Goal: Task Accomplishment & Management: Manage account settings

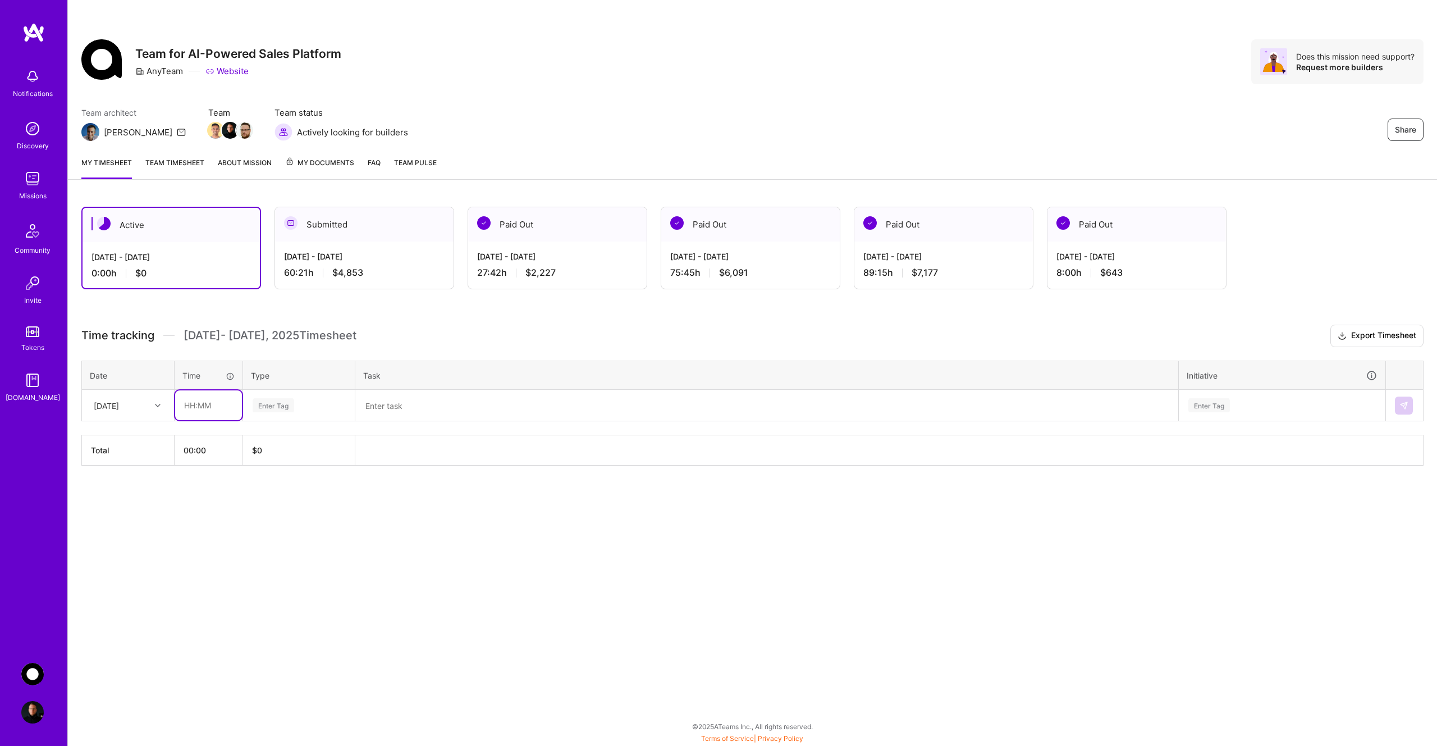
click at [208, 407] on input "text" at bounding box center [208, 405] width 67 height 30
type input "00:30"
click at [266, 407] on div "Enter Tag" at bounding box center [274, 404] width 42 height 17
type input "mee"
click at [276, 440] on span "Meetings" at bounding box center [269, 442] width 40 height 15
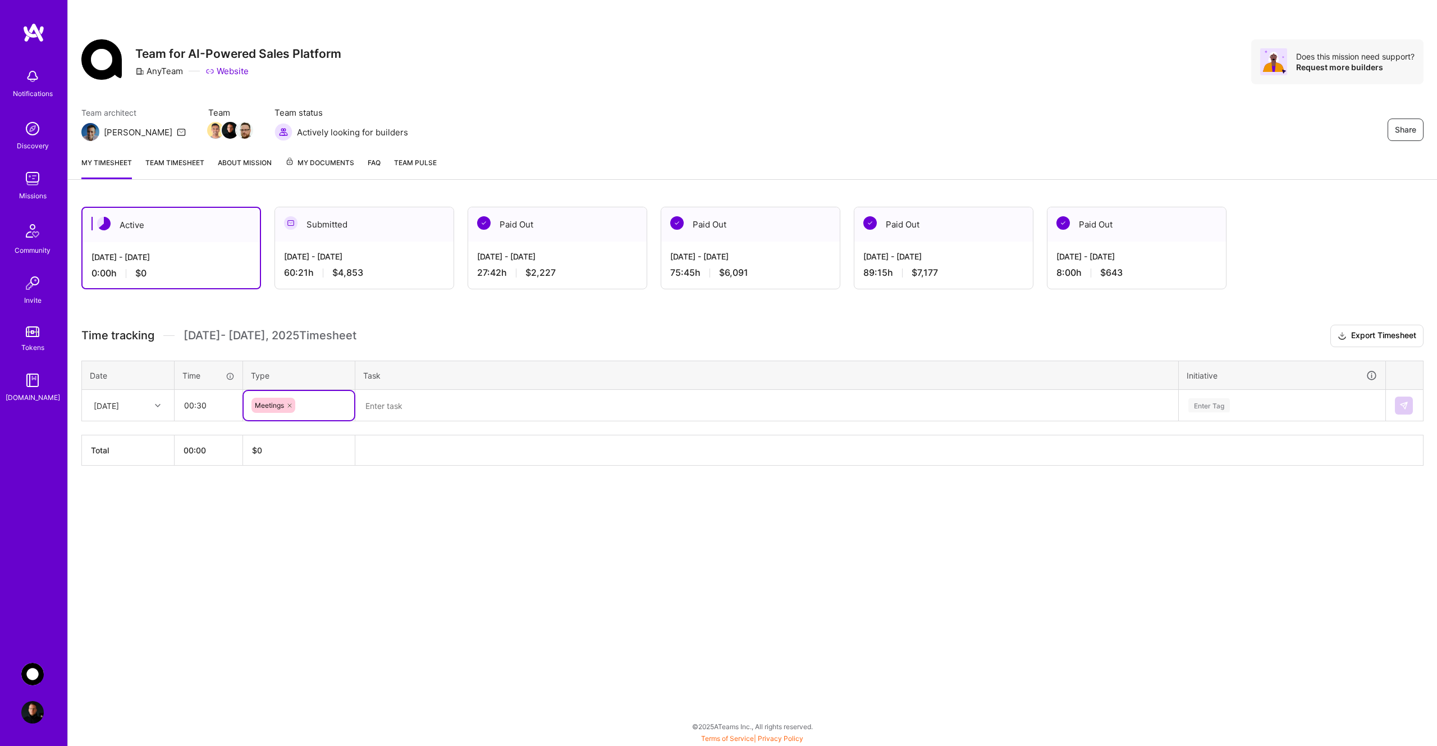
click at [425, 411] on textarea at bounding box center [767, 405] width 821 height 29
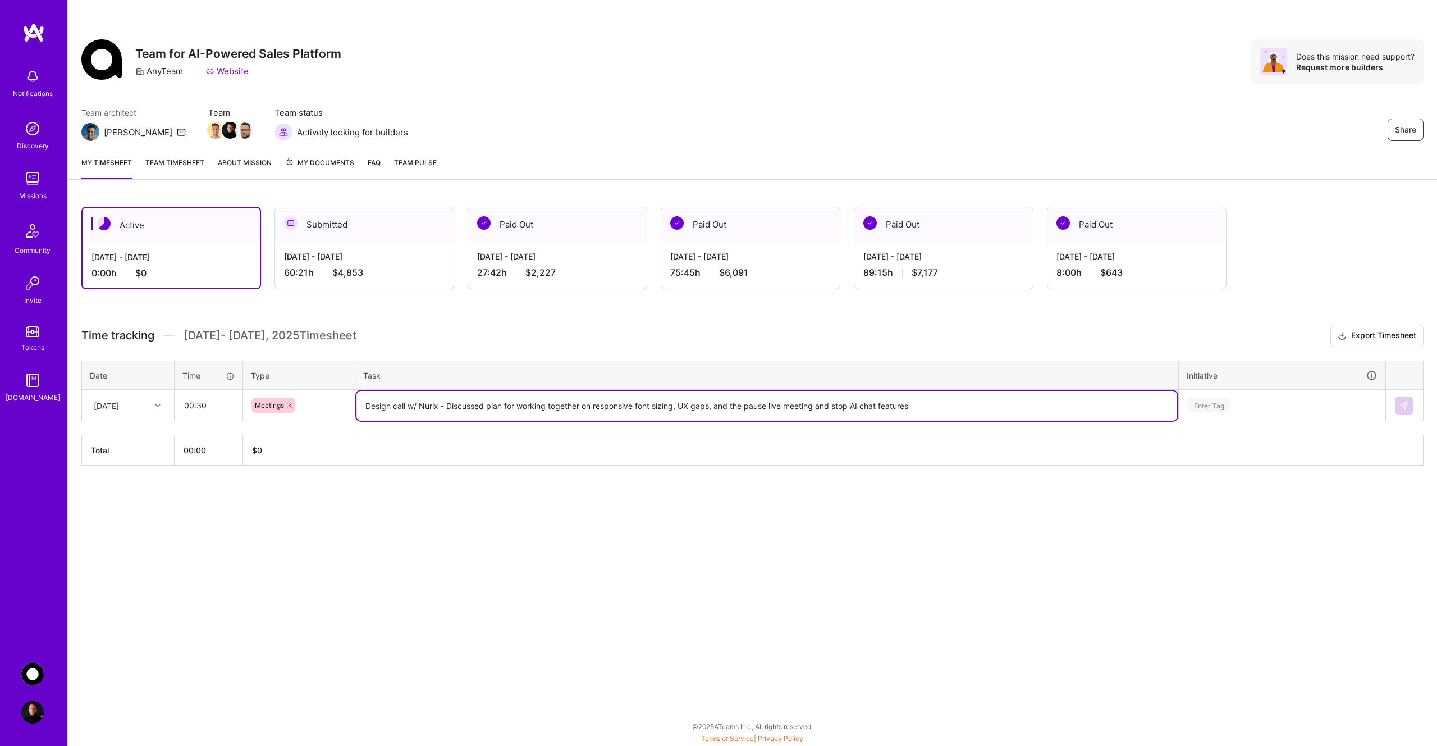
type textarea "Design call w/ Nurix - Discussed plan for working together on responsive font s…"
click at [1219, 406] on div "Enter Tag" at bounding box center [1210, 404] width 42 height 17
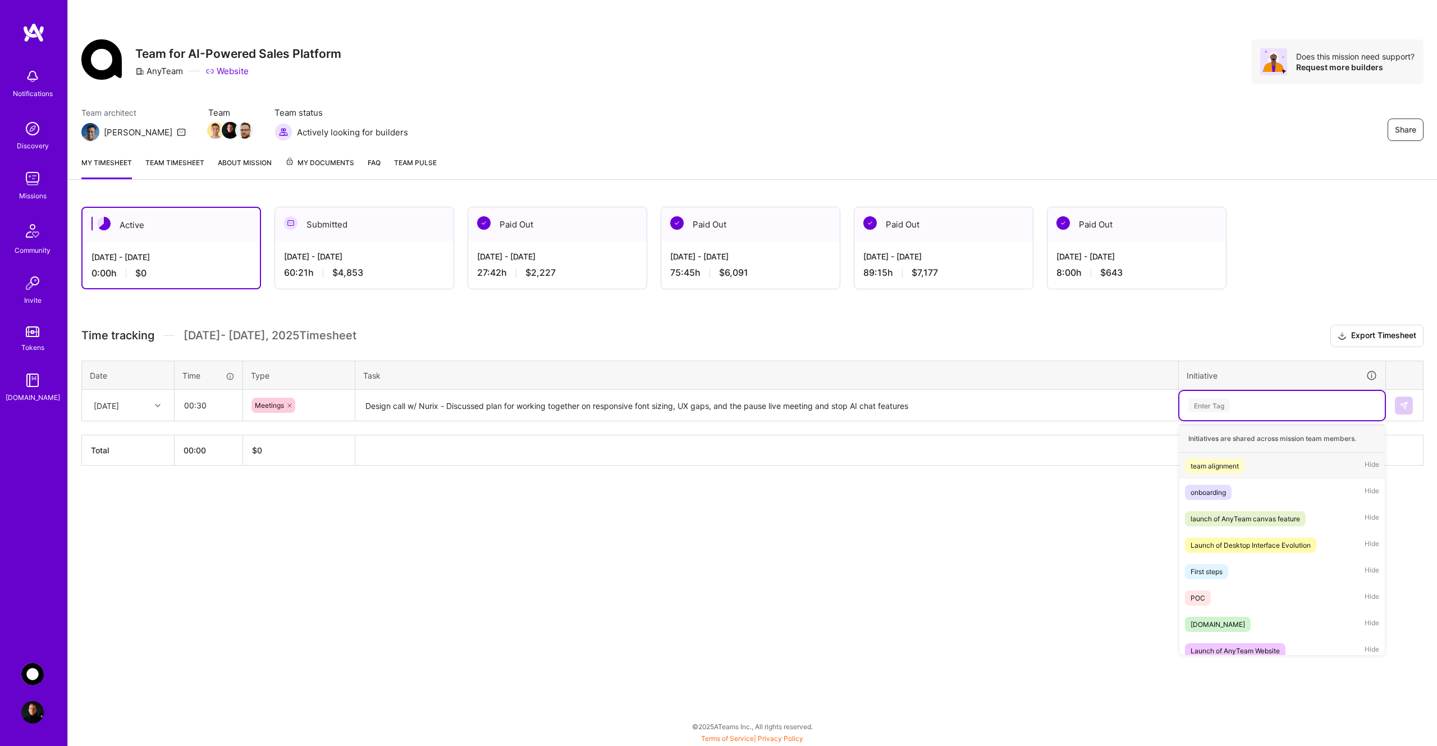
click at [1227, 469] on div "team alignment" at bounding box center [1215, 466] width 48 height 12
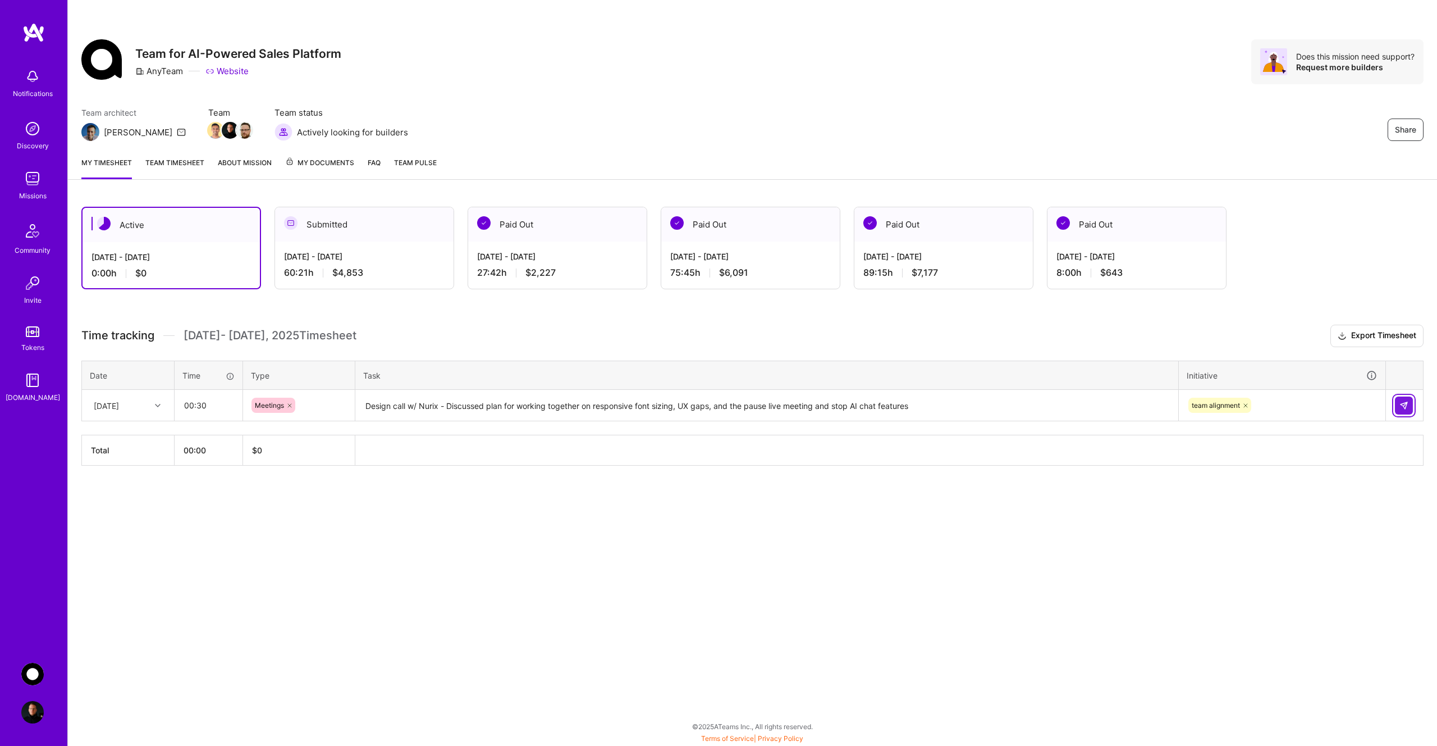
click at [1401, 408] on img at bounding box center [1404, 405] width 9 height 9
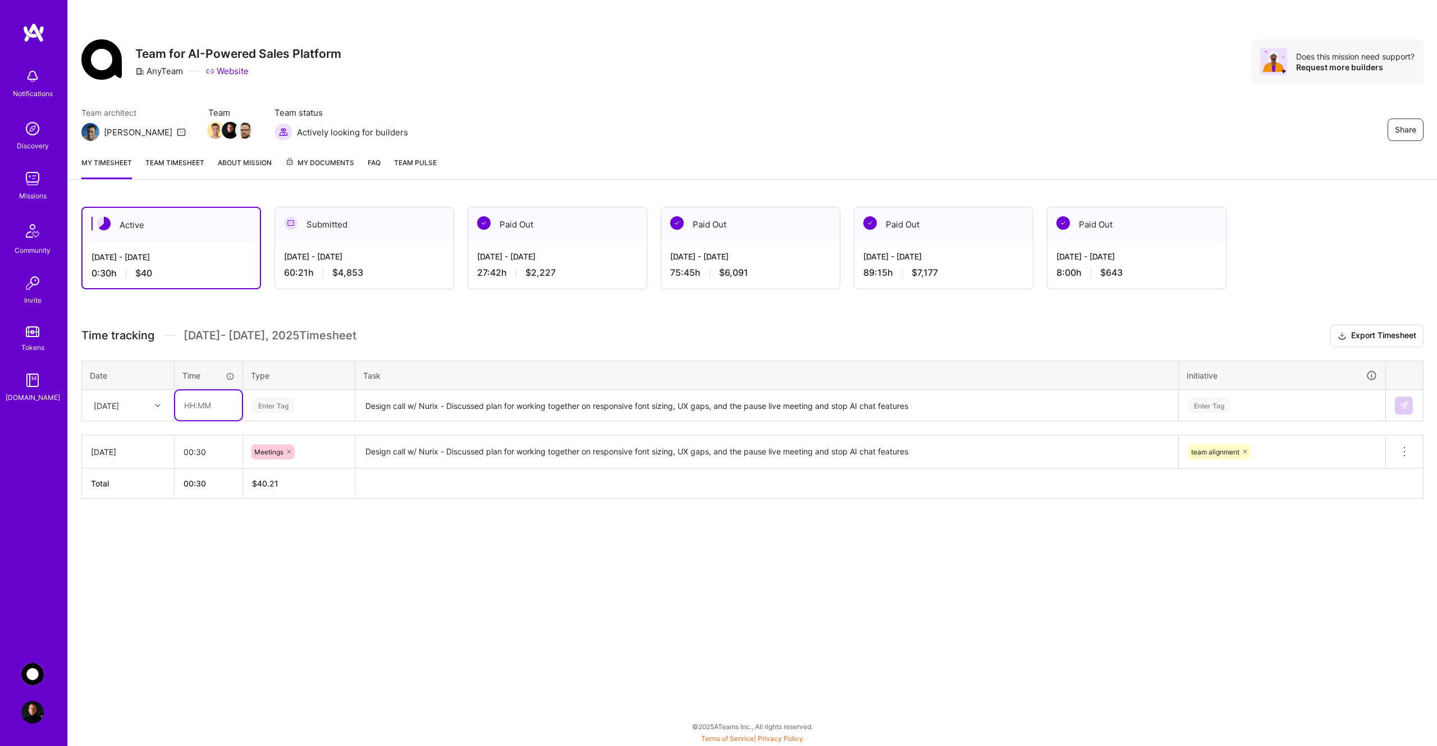
click at [204, 406] on input "text" at bounding box center [208, 405] width 67 height 30
type input "00:15"
click at [293, 410] on div "Enter Tag" at bounding box center [274, 404] width 42 height 17
click at [305, 491] on span "Documentation" at bounding box center [279, 494] width 60 height 15
click at [412, 410] on textarea "Design call w/ Nurix - Discussed plan for working together on responsive font s…" at bounding box center [767, 406] width 821 height 30
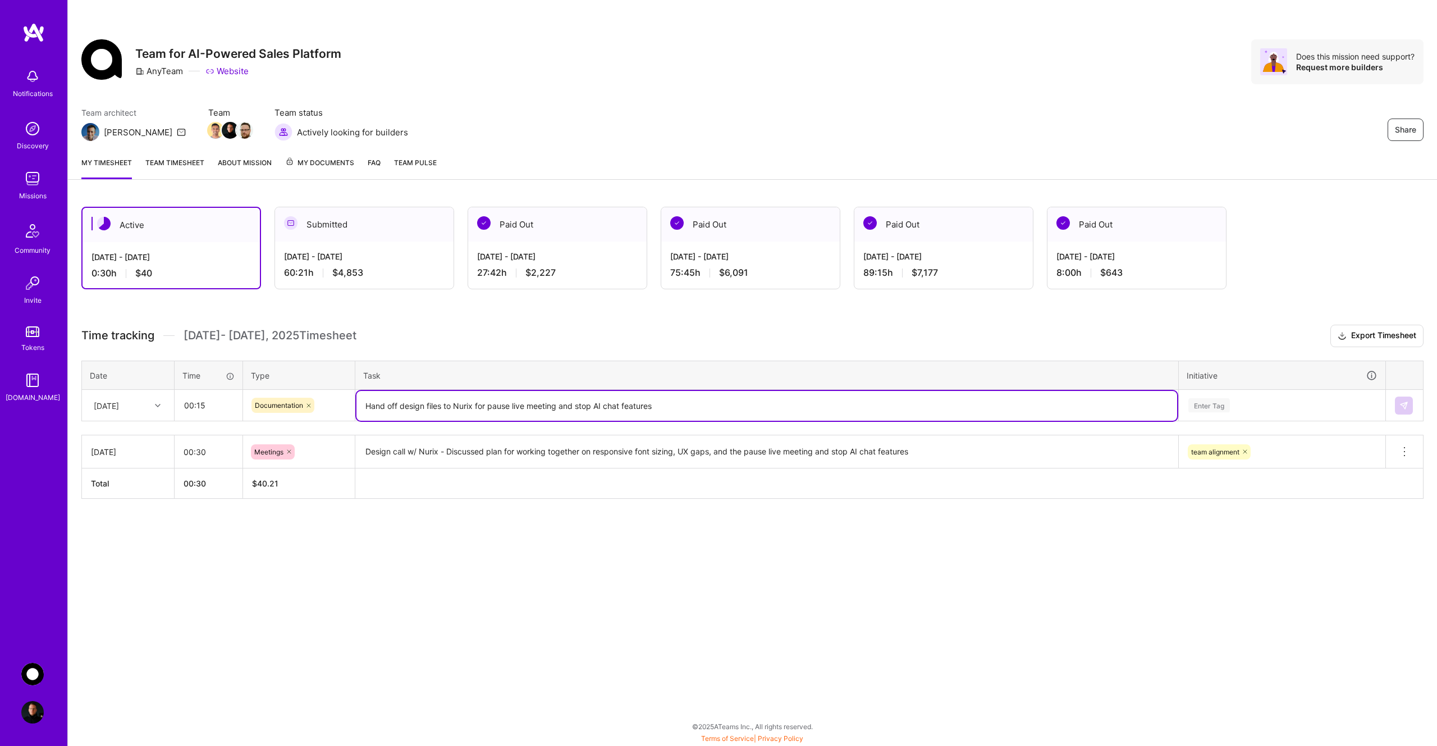
type textarea "Hand off design files to Nurix for pause live meeting and stop AI chat features"
click at [1250, 403] on div "Enter Tag" at bounding box center [1283, 405] width 190 height 14
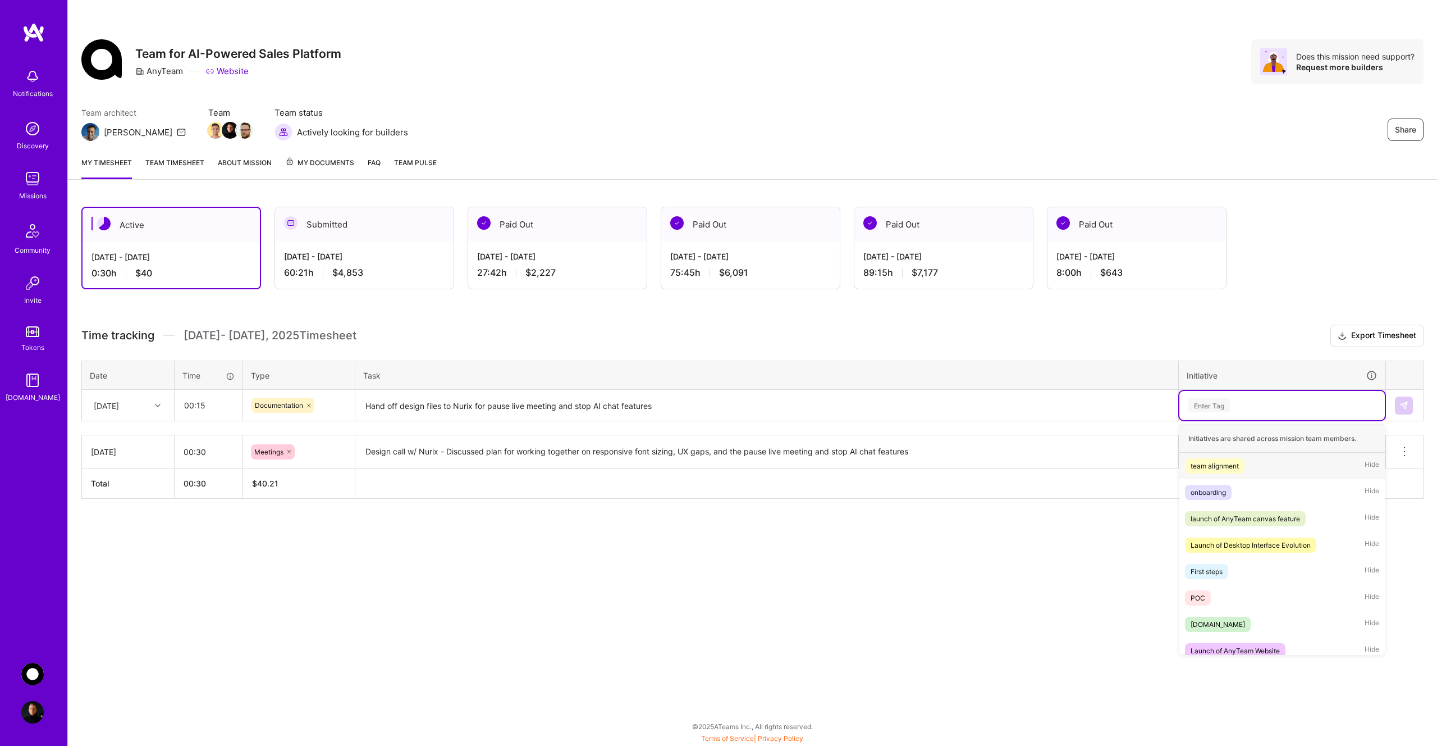
click at [1241, 463] on span "team alignment" at bounding box center [1215, 465] width 60 height 15
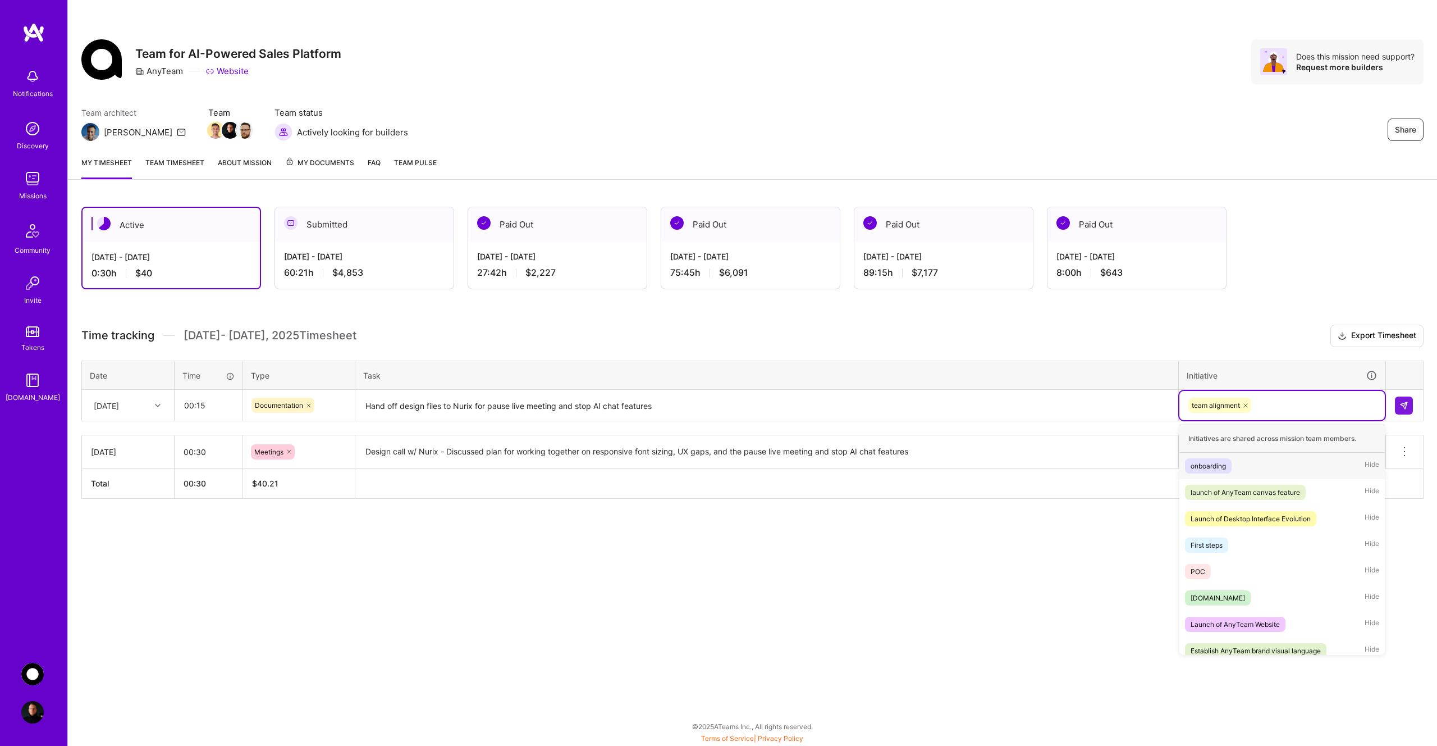
click at [1301, 406] on div "team alignment" at bounding box center [1283, 404] width 190 height 17
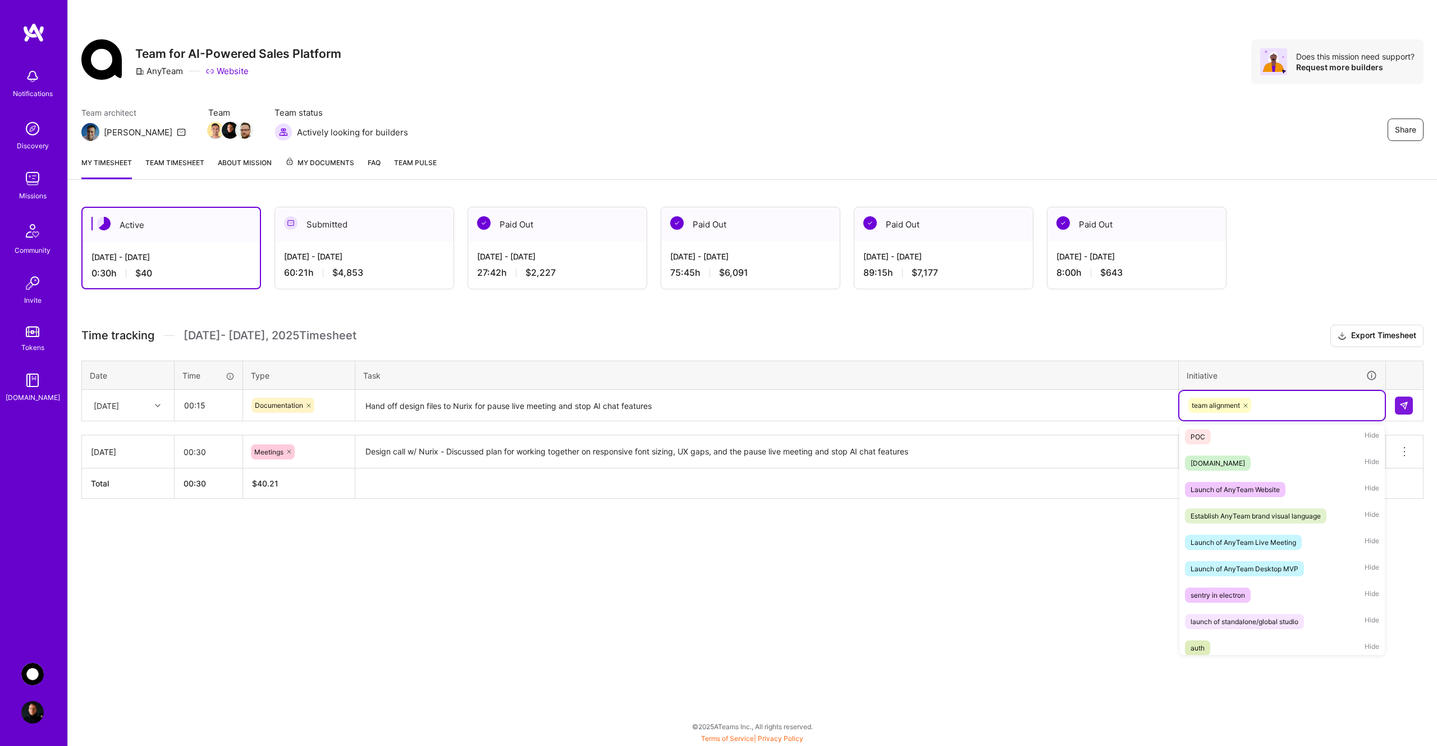
scroll to position [143, 0]
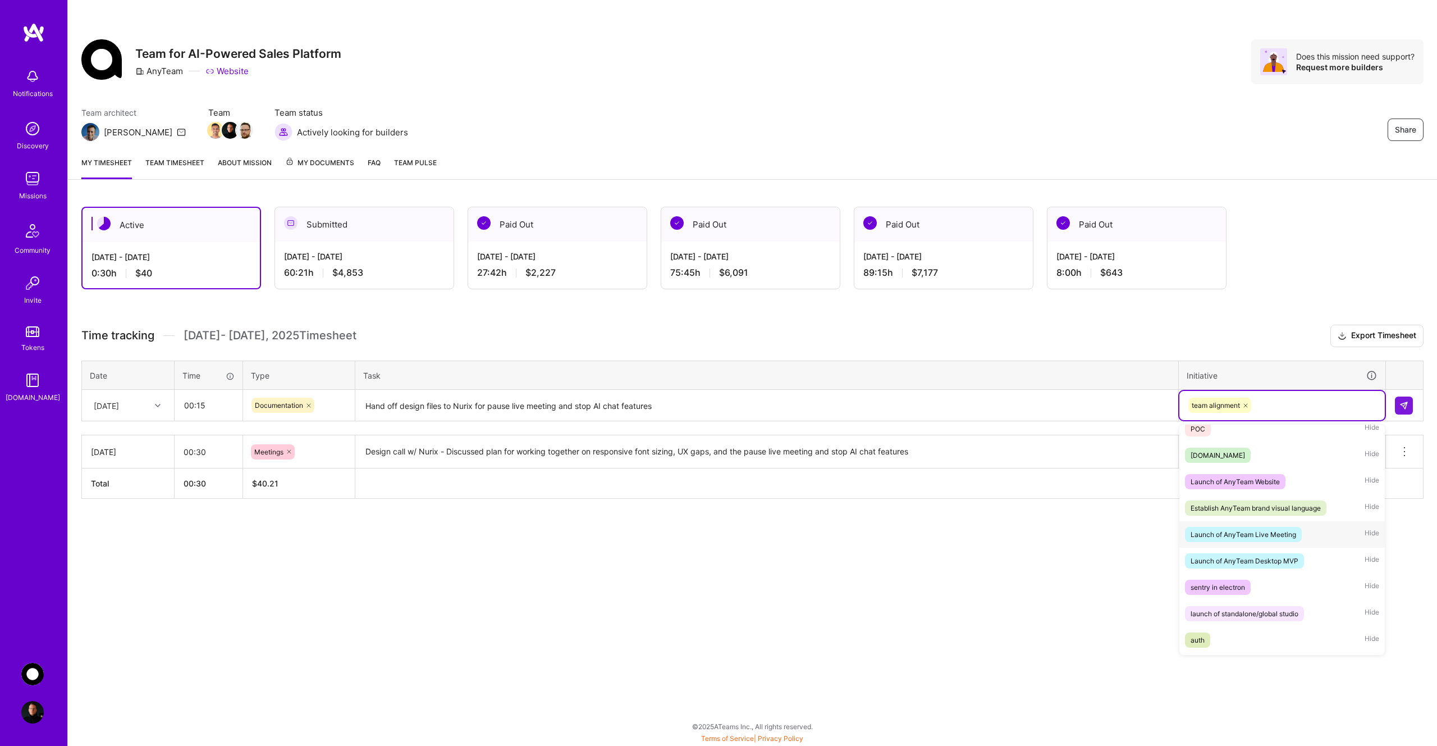
click at [1271, 537] on div "Launch of AnyTeam Live Meeting" at bounding box center [1244, 534] width 106 height 12
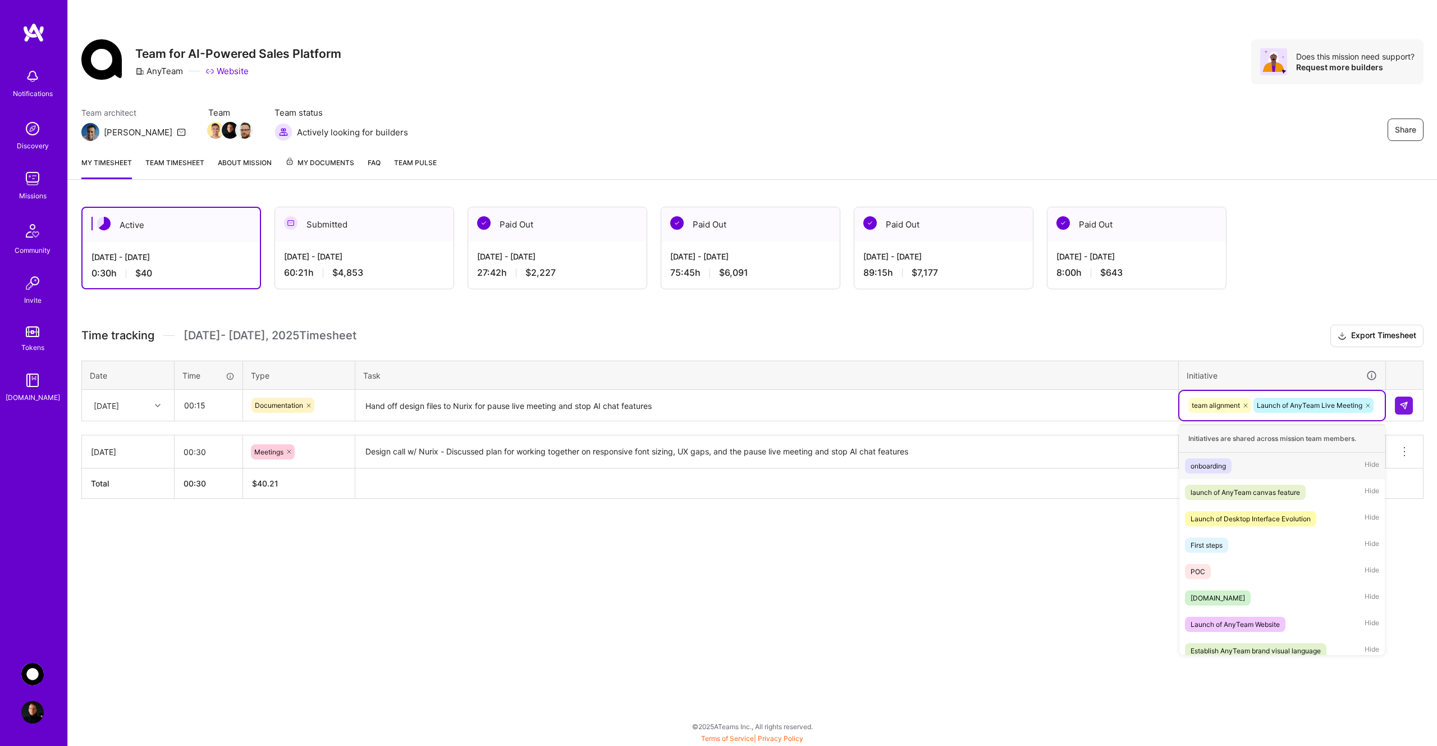
click at [1379, 408] on div "team alignment Launch of AnyTeam Live Meeting" at bounding box center [1283, 405] width 206 height 29
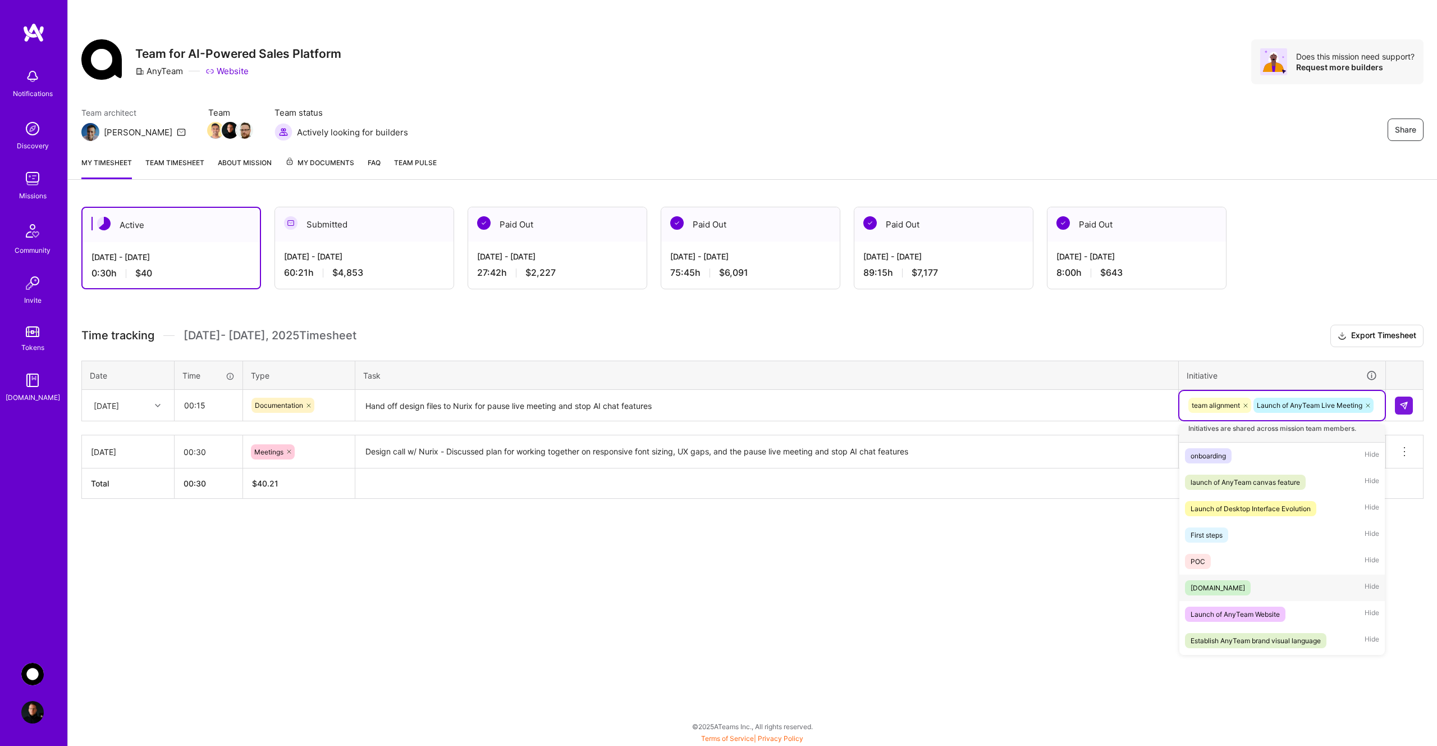
scroll to position [0, 0]
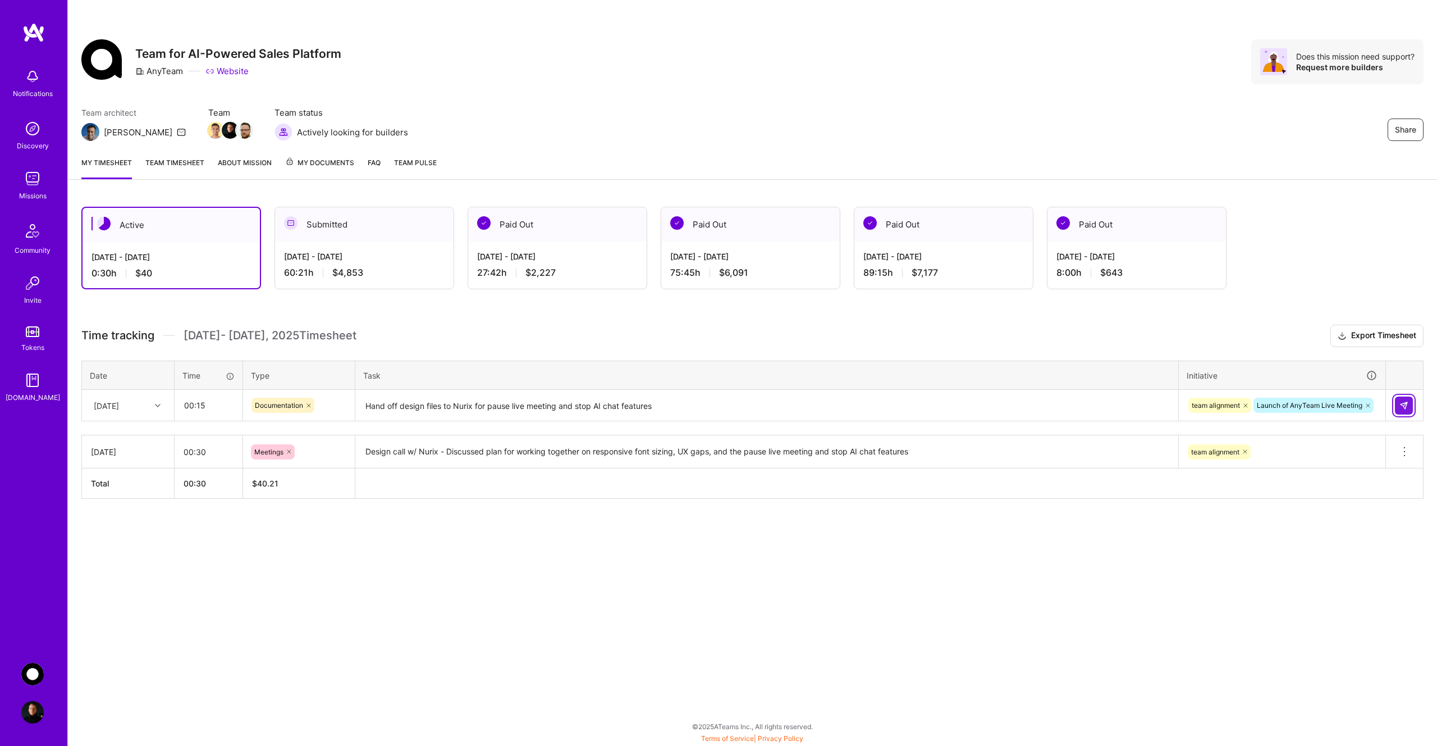
click at [1408, 404] on img at bounding box center [1404, 405] width 9 height 9
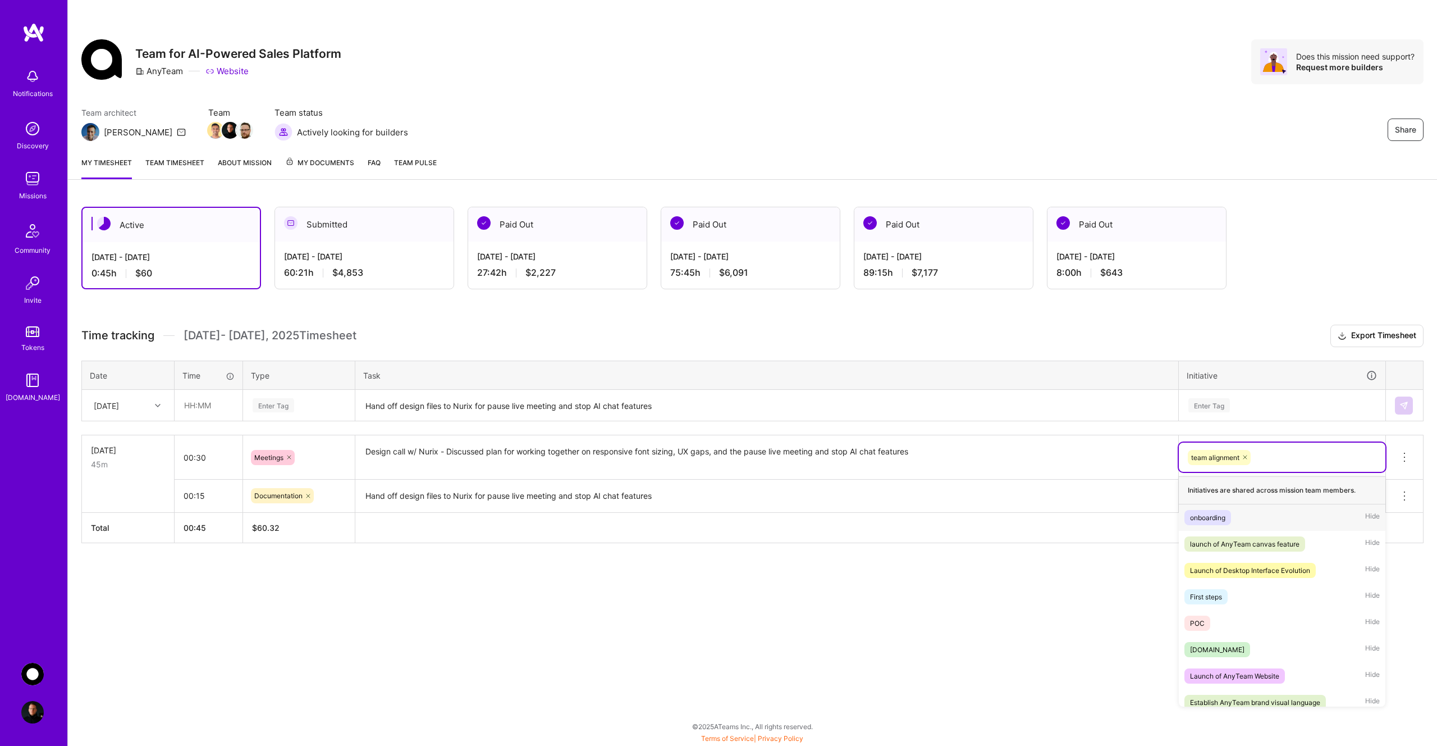
click at [1278, 460] on div "team alignment" at bounding box center [1282, 457] width 191 height 17
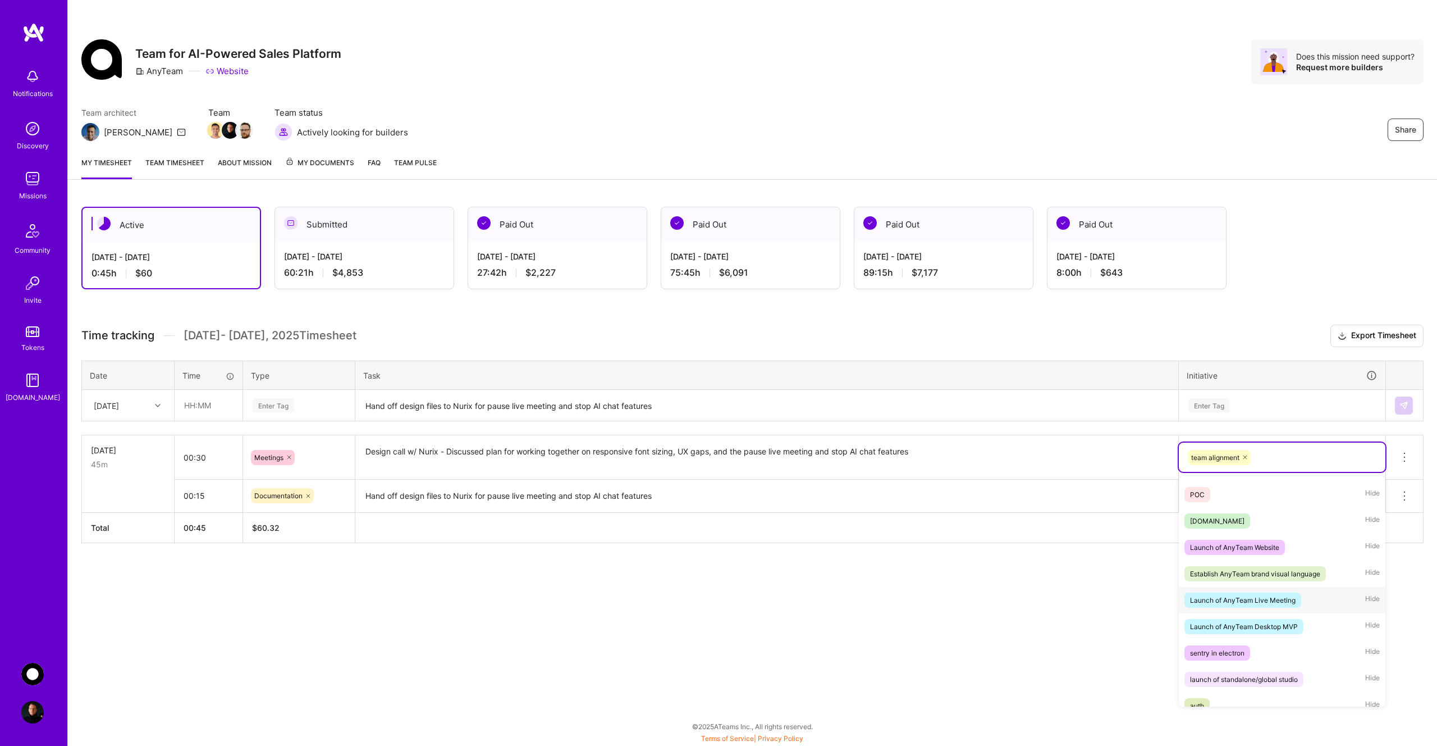
scroll to position [179, 0]
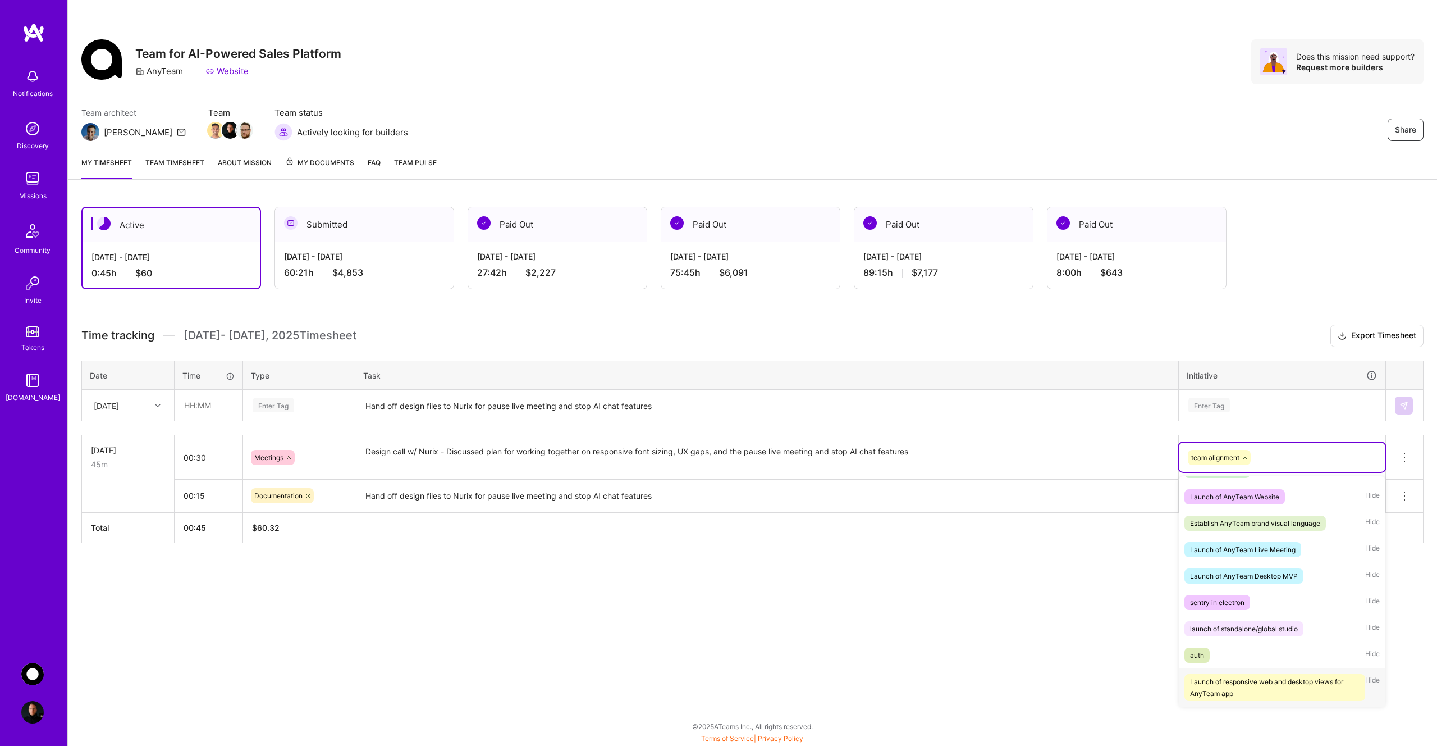
click at [1264, 685] on div "Launch of responsive web and desktop views for AnyTeam app" at bounding box center [1275, 687] width 170 height 24
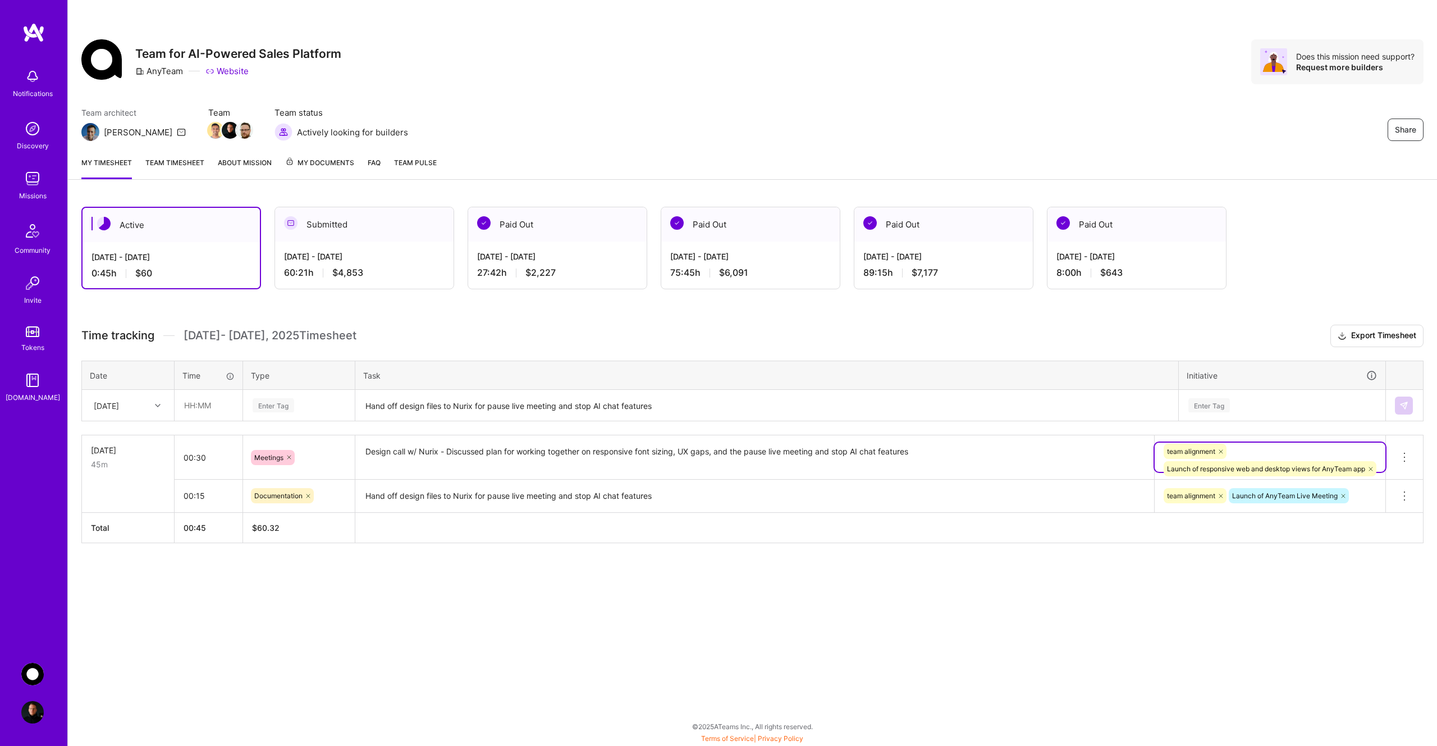
click at [1287, 409] on div "Enter Tag" at bounding box center [1283, 405] width 190 height 14
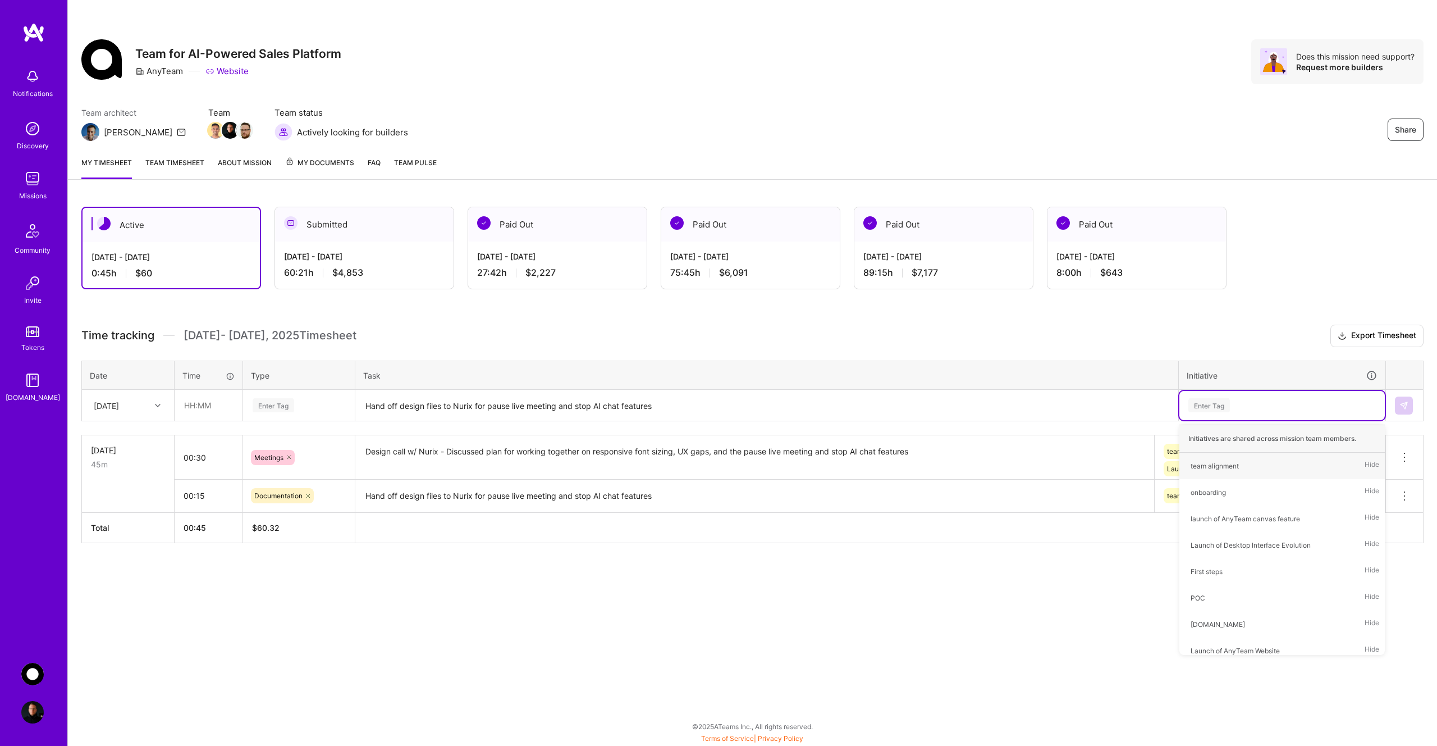
click at [1095, 406] on textarea "Hand off design files to Nurix for pause live meeting and stop AI chat features" at bounding box center [767, 406] width 821 height 30
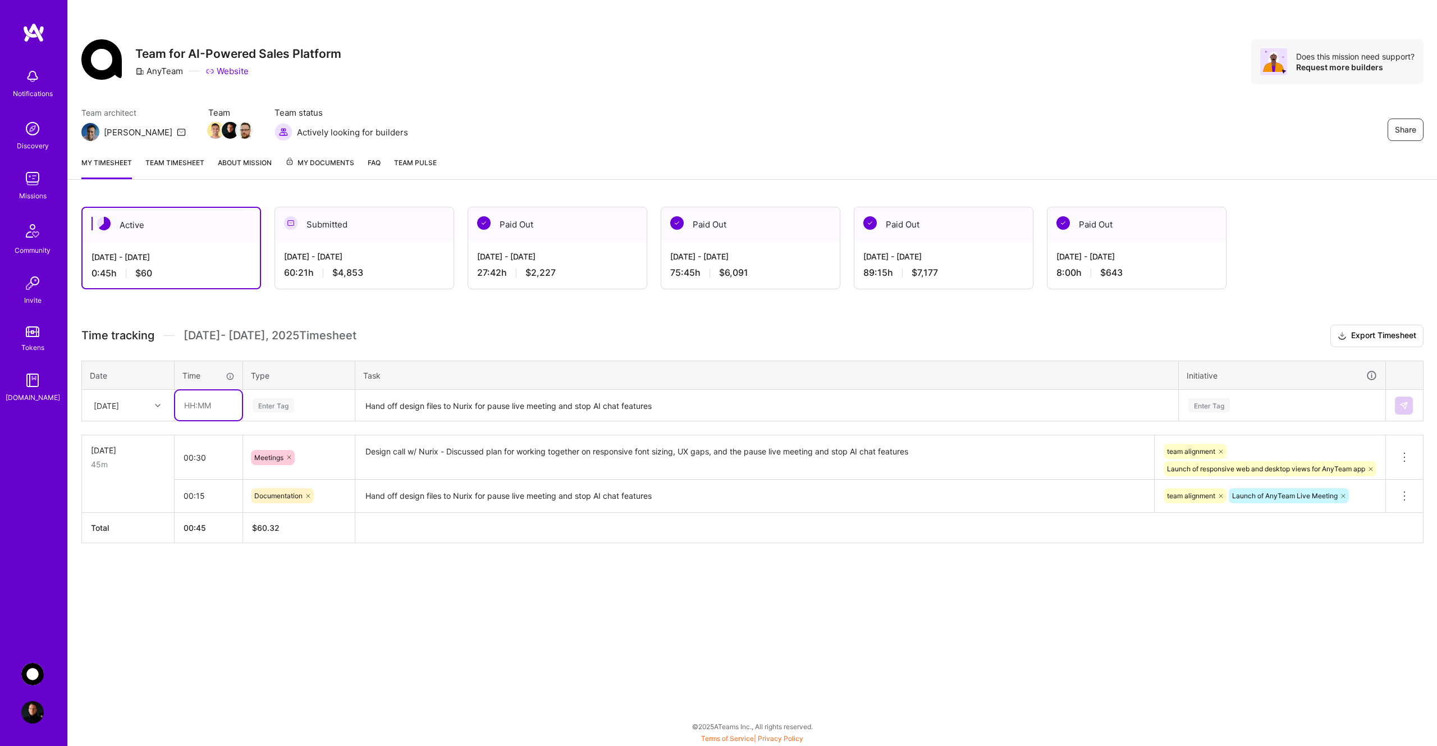
click at [196, 407] on input "text" at bounding box center [208, 405] width 67 height 30
type input "00:30"
click at [280, 411] on div "Enter Tag" at bounding box center [274, 404] width 42 height 17
type input "mee"
click at [285, 444] on span "Meetings" at bounding box center [269, 442] width 40 height 15
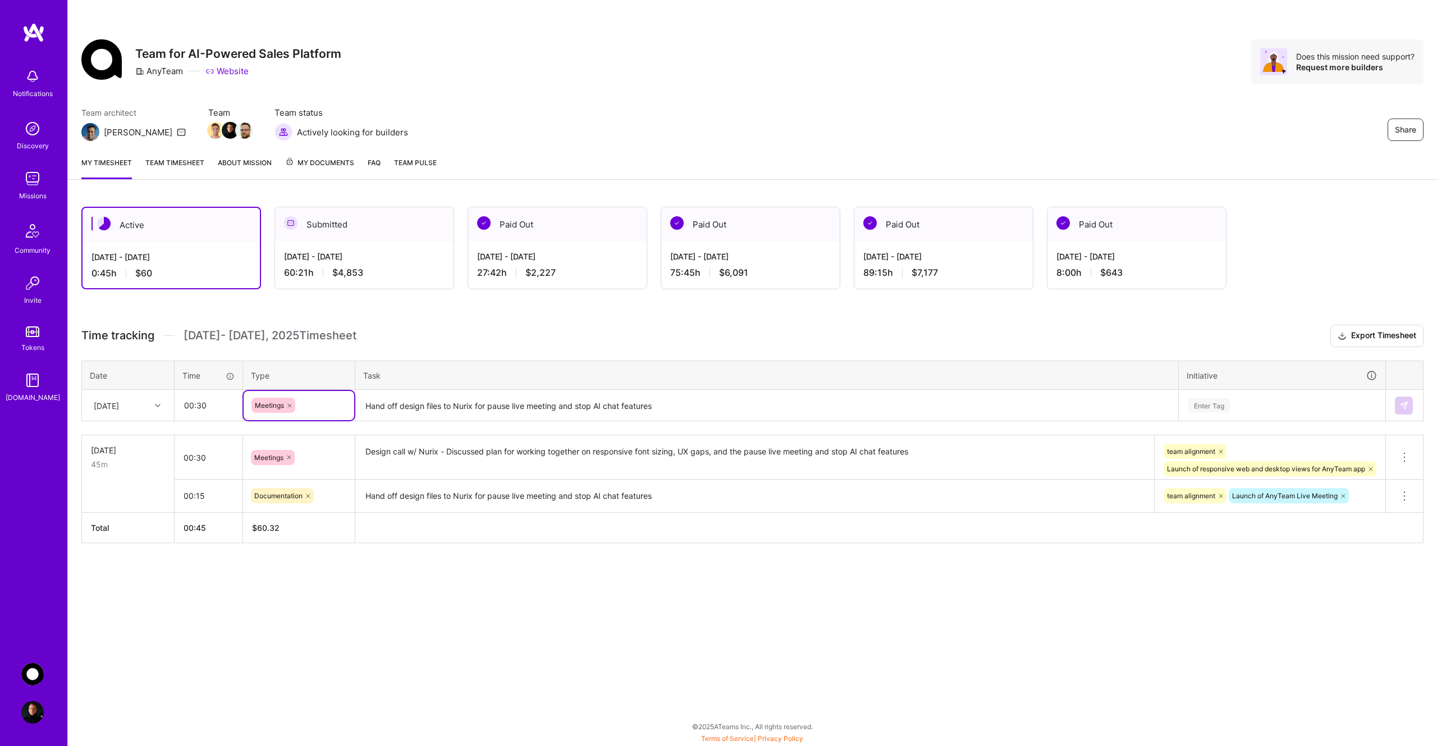
click at [387, 405] on textarea "Hand off design files to Nurix for pause live meeting and stop AI chat features" at bounding box center [767, 406] width 821 height 30
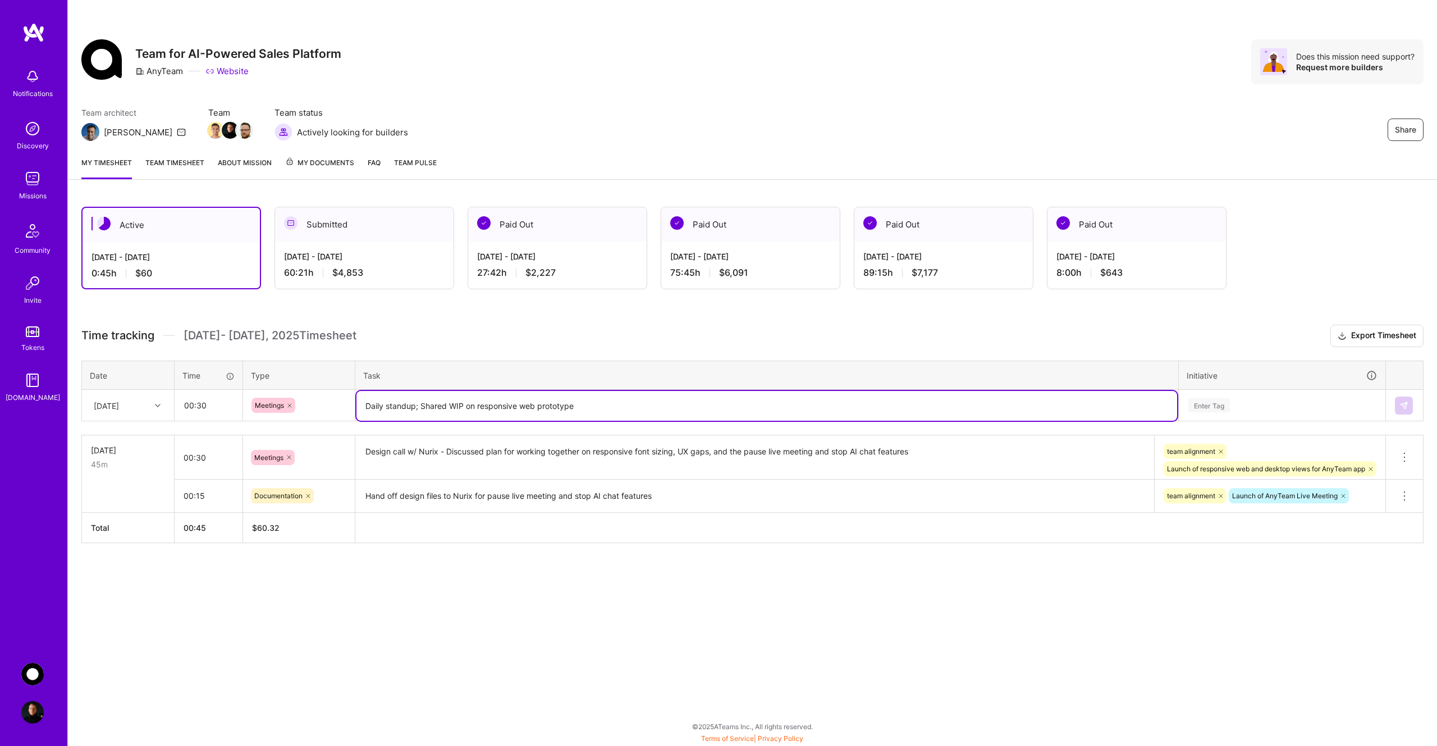
type textarea "Daily standup; Shared WIP on responsive web prototype"
click at [1220, 401] on div "Enter Tag" at bounding box center [1210, 404] width 42 height 17
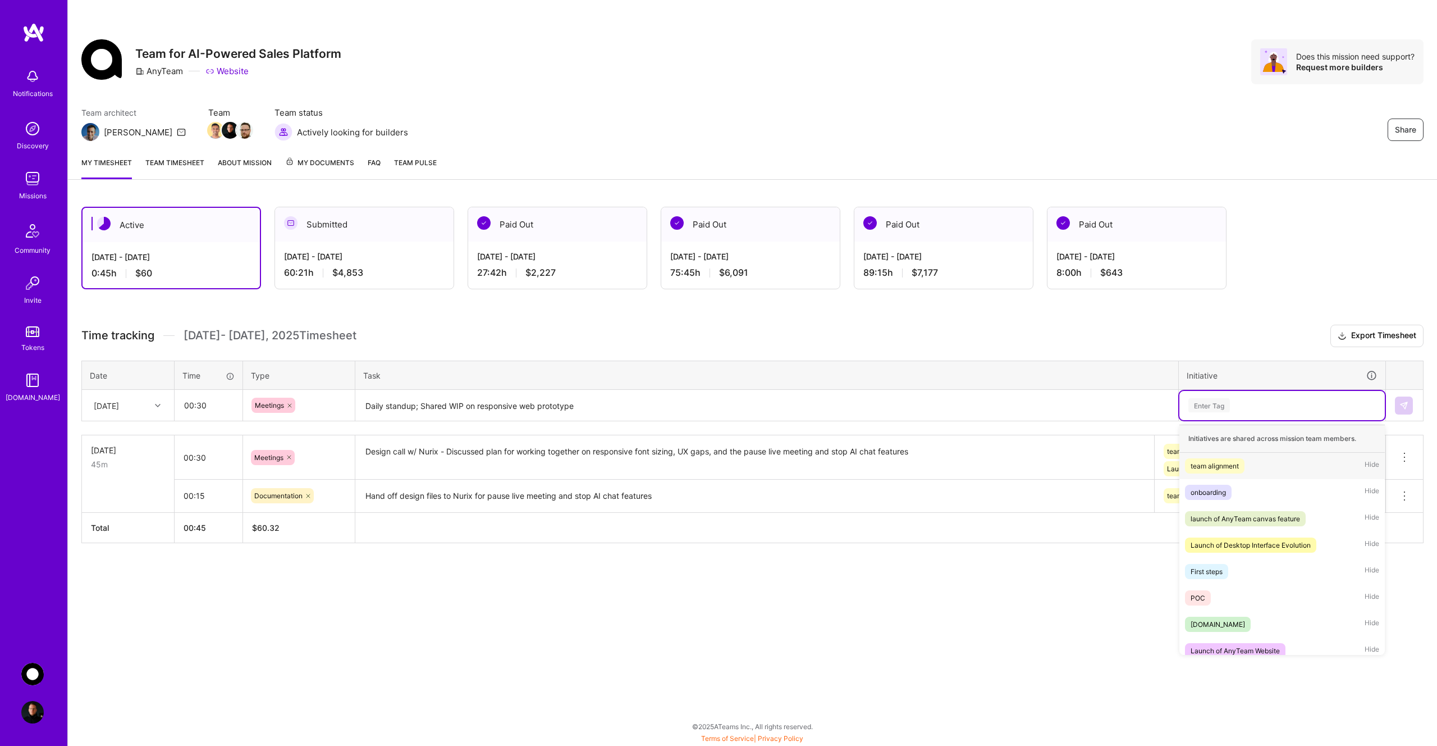
click at [1237, 463] on div "team alignment" at bounding box center [1215, 466] width 48 height 12
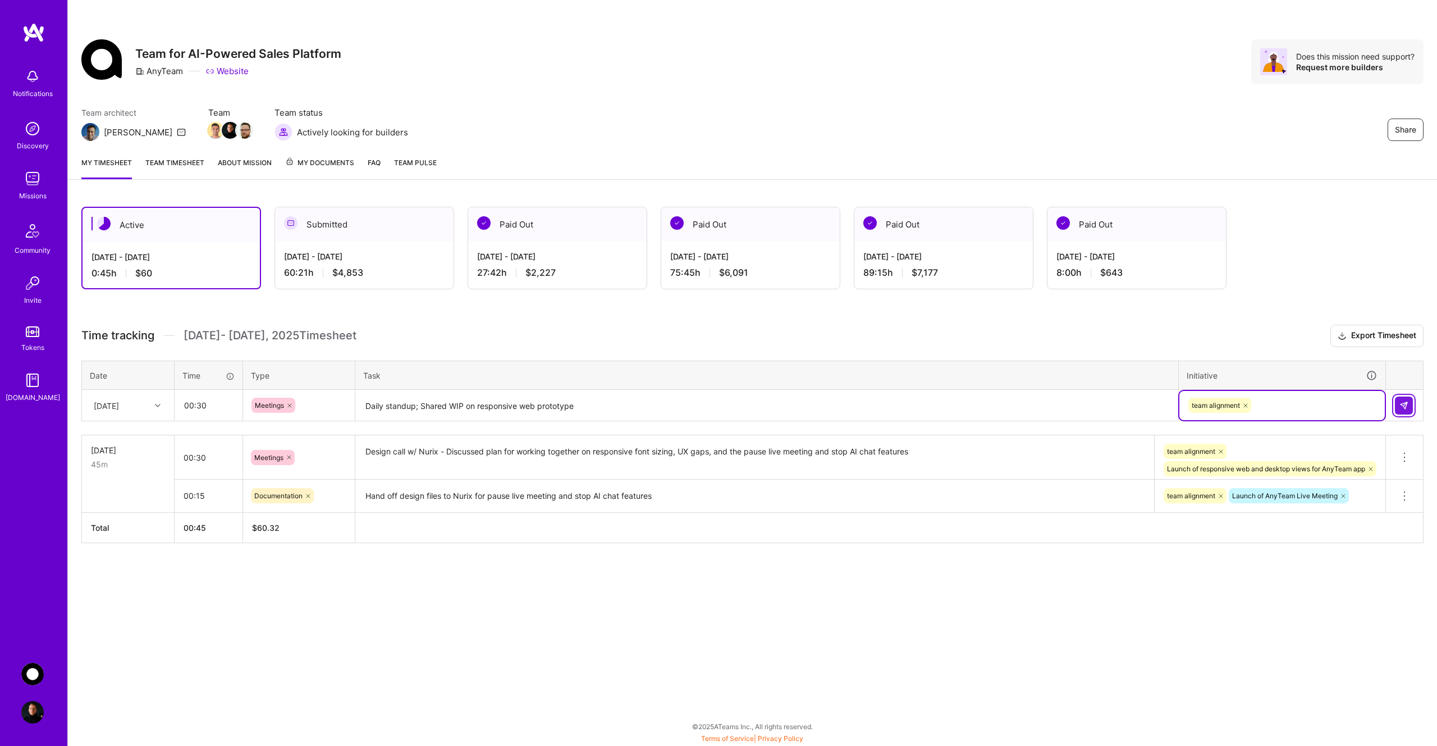
click at [1401, 403] on img at bounding box center [1404, 405] width 9 height 9
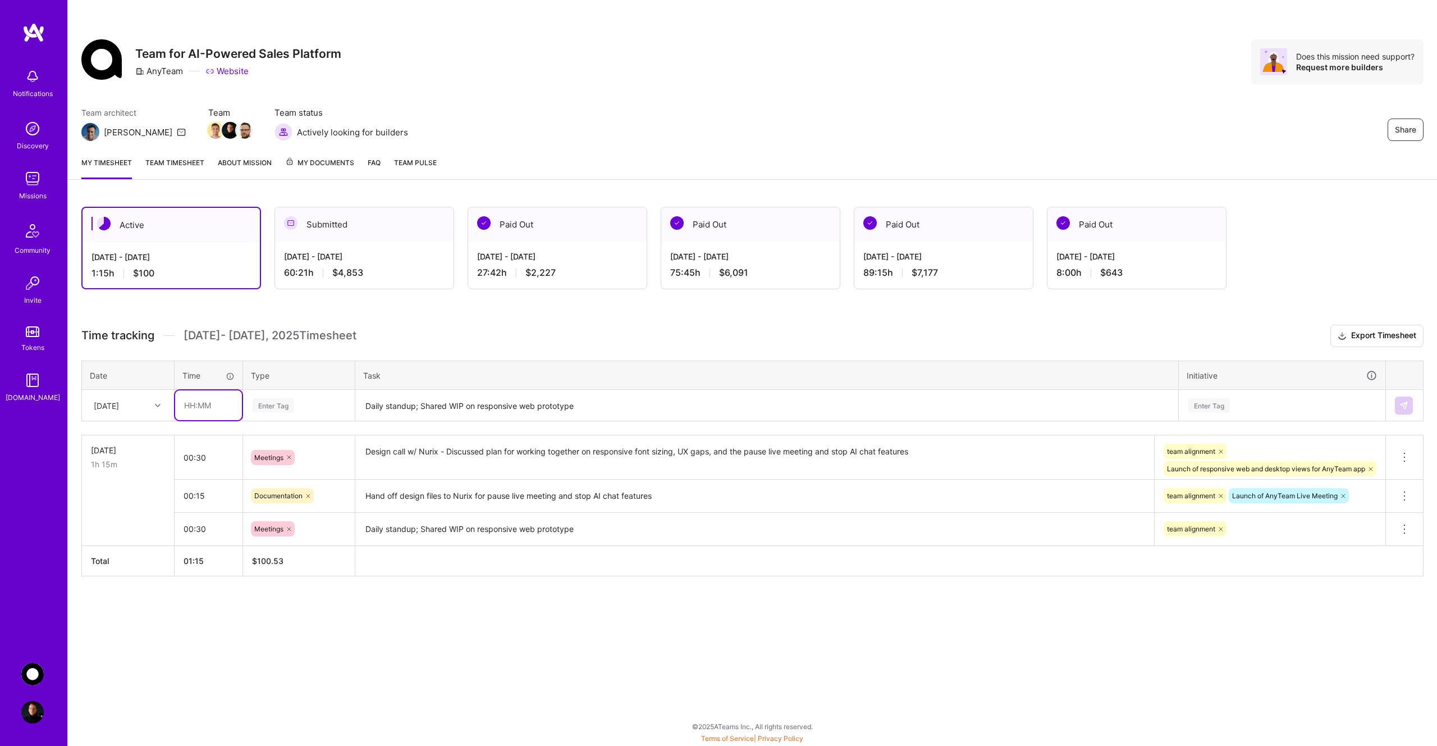
click at [216, 410] on input "text" at bounding box center [208, 405] width 67 height 30
type input "06:00"
click at [280, 403] on div "Enter Tag" at bounding box center [274, 404] width 42 height 17
type input "d"
click at [275, 470] on span "Design" at bounding box center [265, 468] width 33 height 15
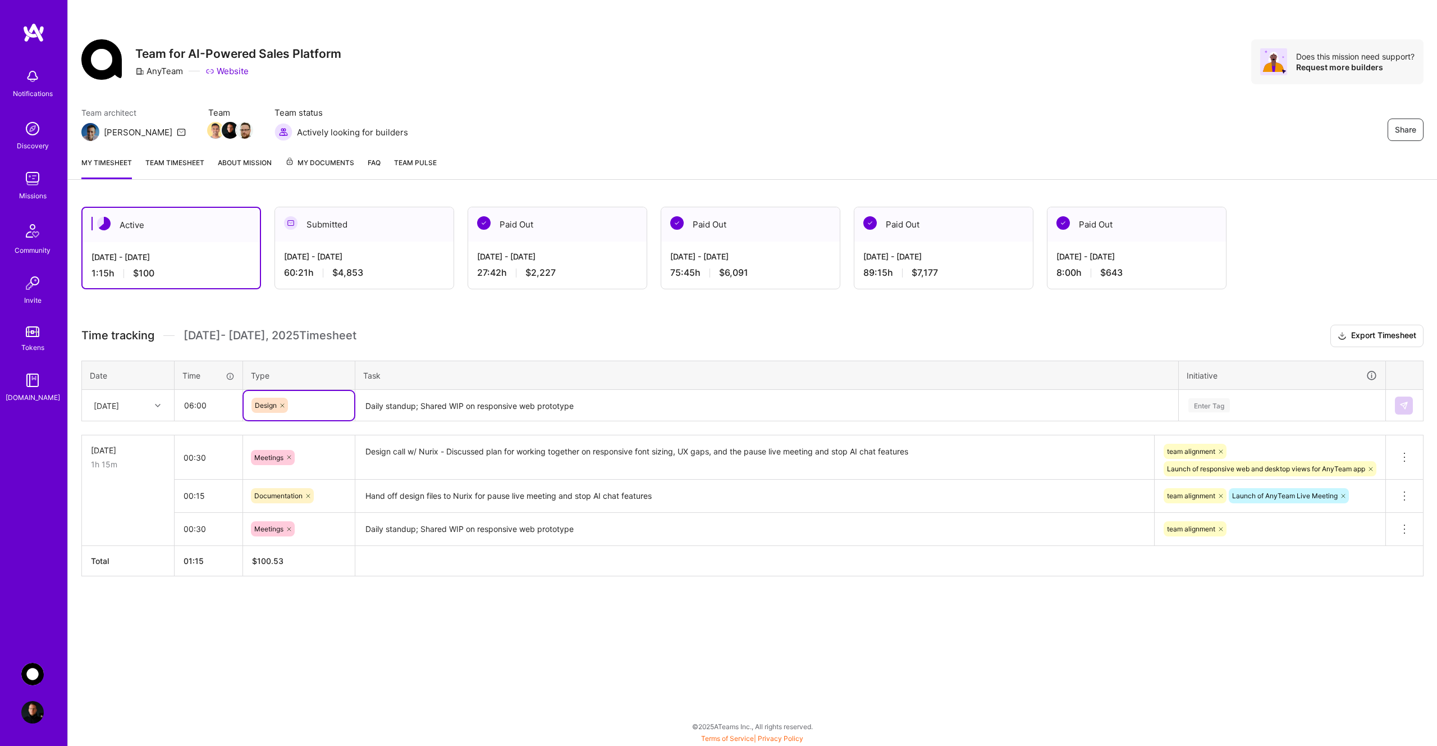
click at [416, 402] on textarea "Daily standup; Shared WIP on responsive web prototype" at bounding box center [767, 406] width 821 height 30
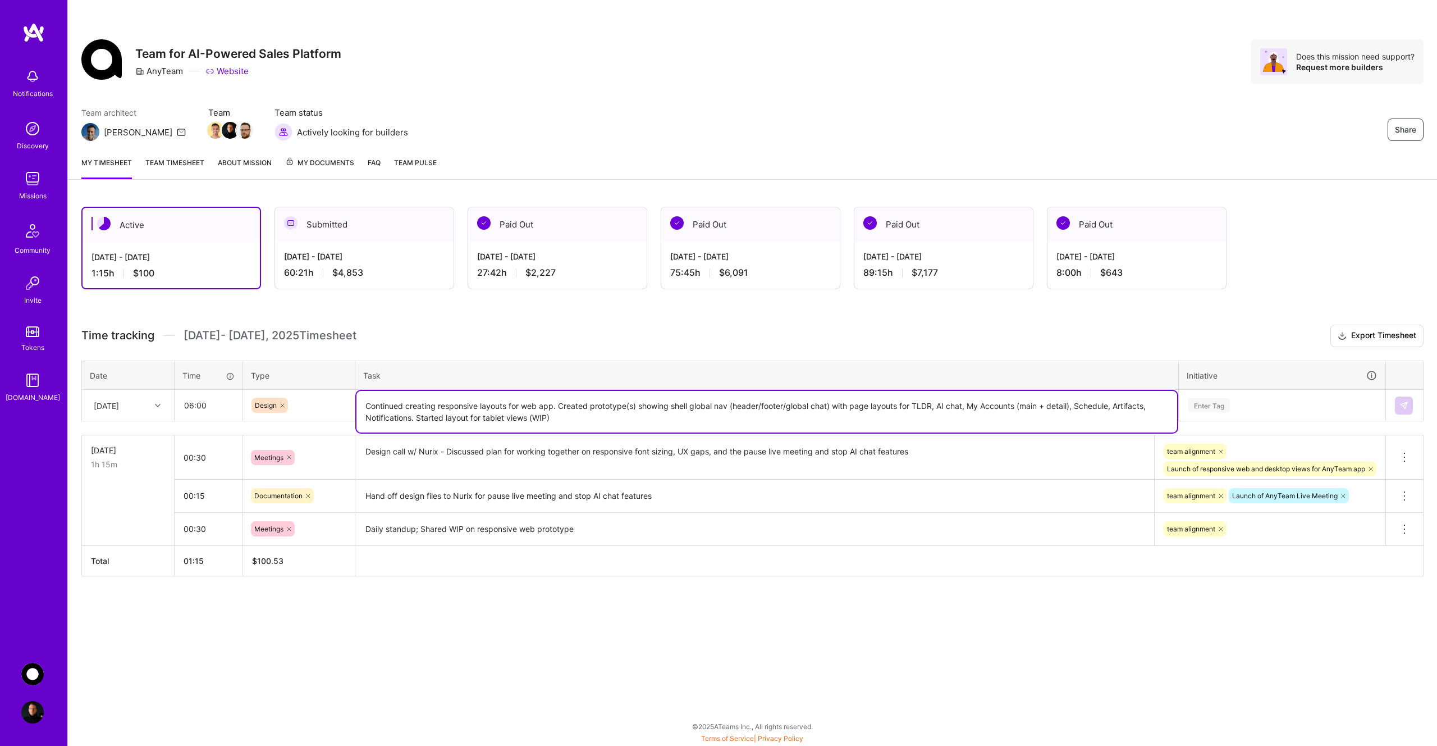
type textarea "Continued creating responsive layouts for web app. Created prototype(s) showing…"
click at [1253, 400] on div "Enter Tag" at bounding box center [1283, 405] width 190 height 14
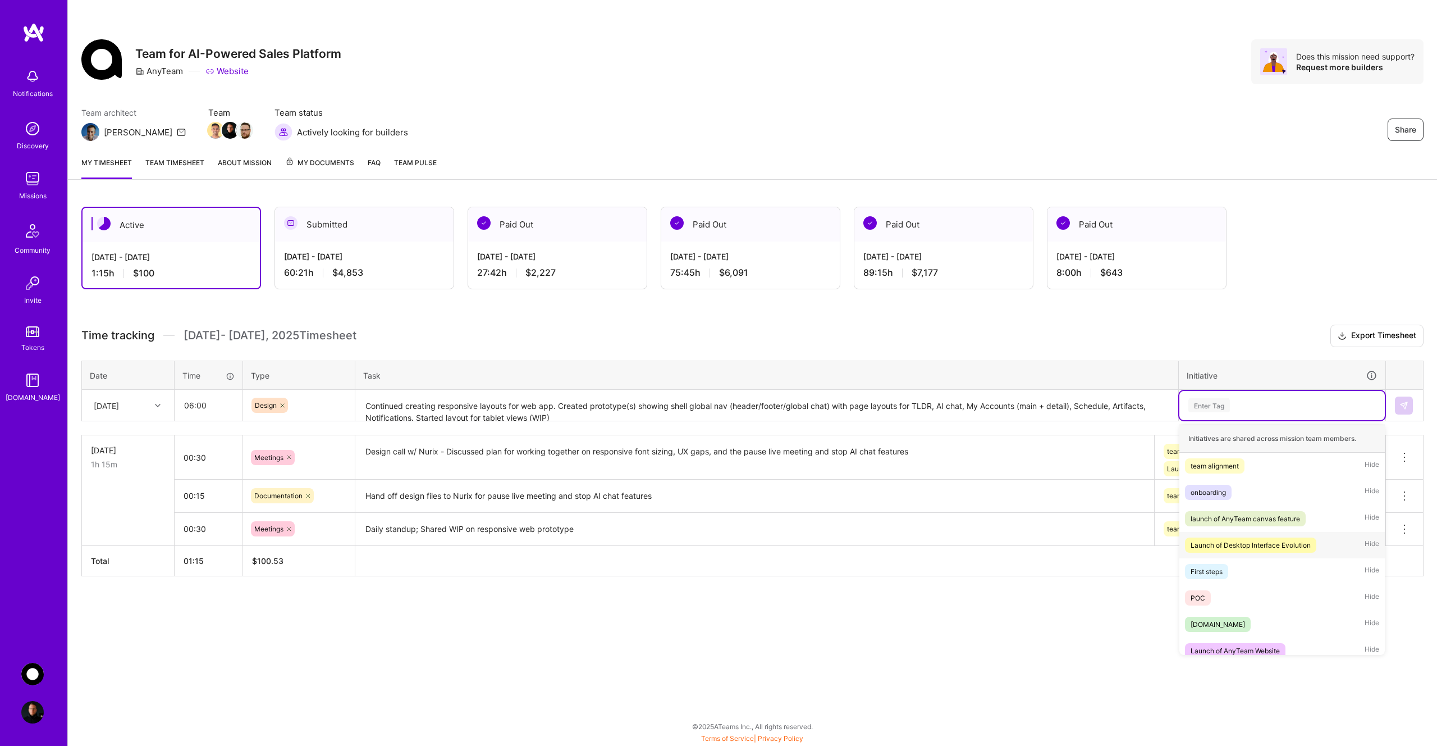
scroll to position [206, 0]
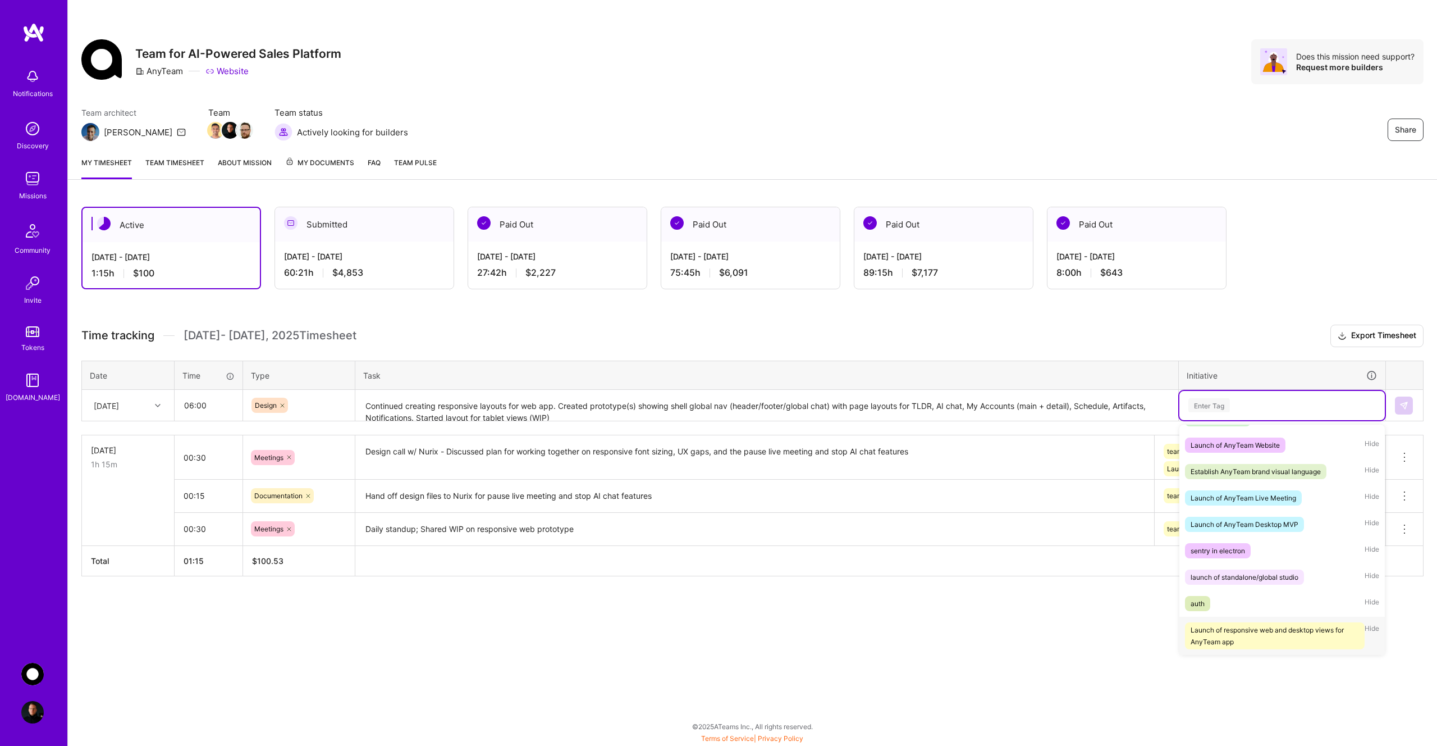
click at [1266, 635] on div "Launch of responsive web and desktop views for AnyTeam app" at bounding box center [1275, 636] width 168 height 24
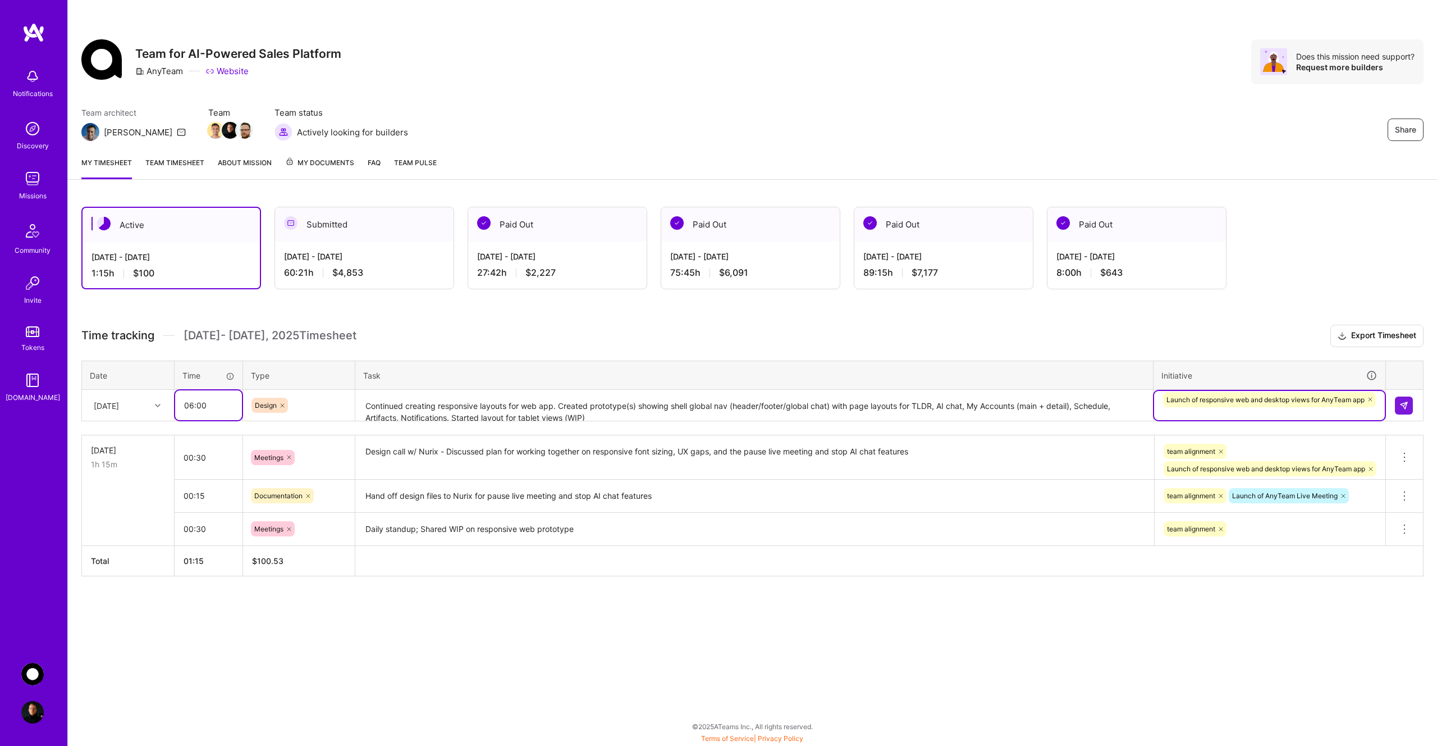
click at [216, 412] on input "06:00" at bounding box center [208, 405] width 67 height 30
type input "06:06"
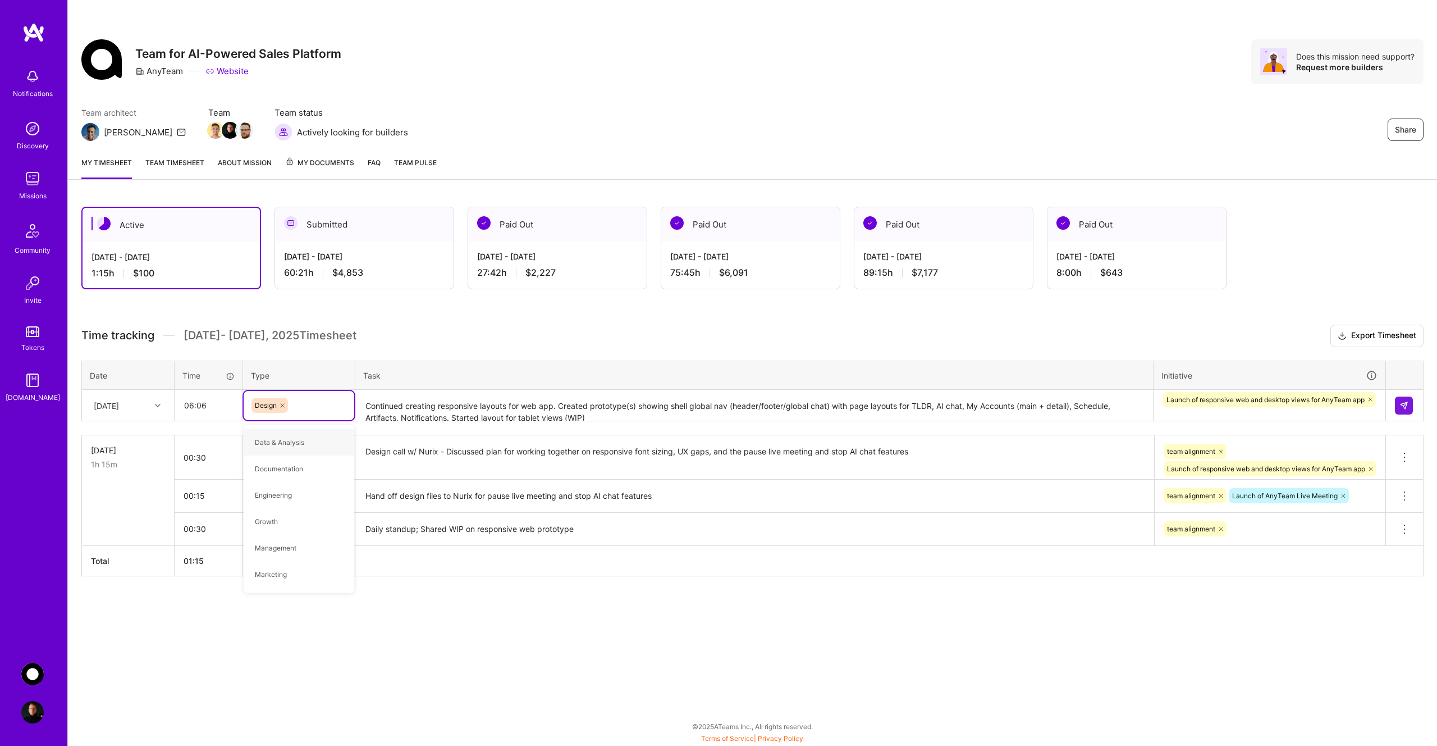
click at [600, 417] on textarea "Continued creating responsive layouts for web app. Created prototype(s) showing…" at bounding box center [755, 406] width 796 height 30
click at [1400, 405] on img at bounding box center [1404, 405] width 9 height 9
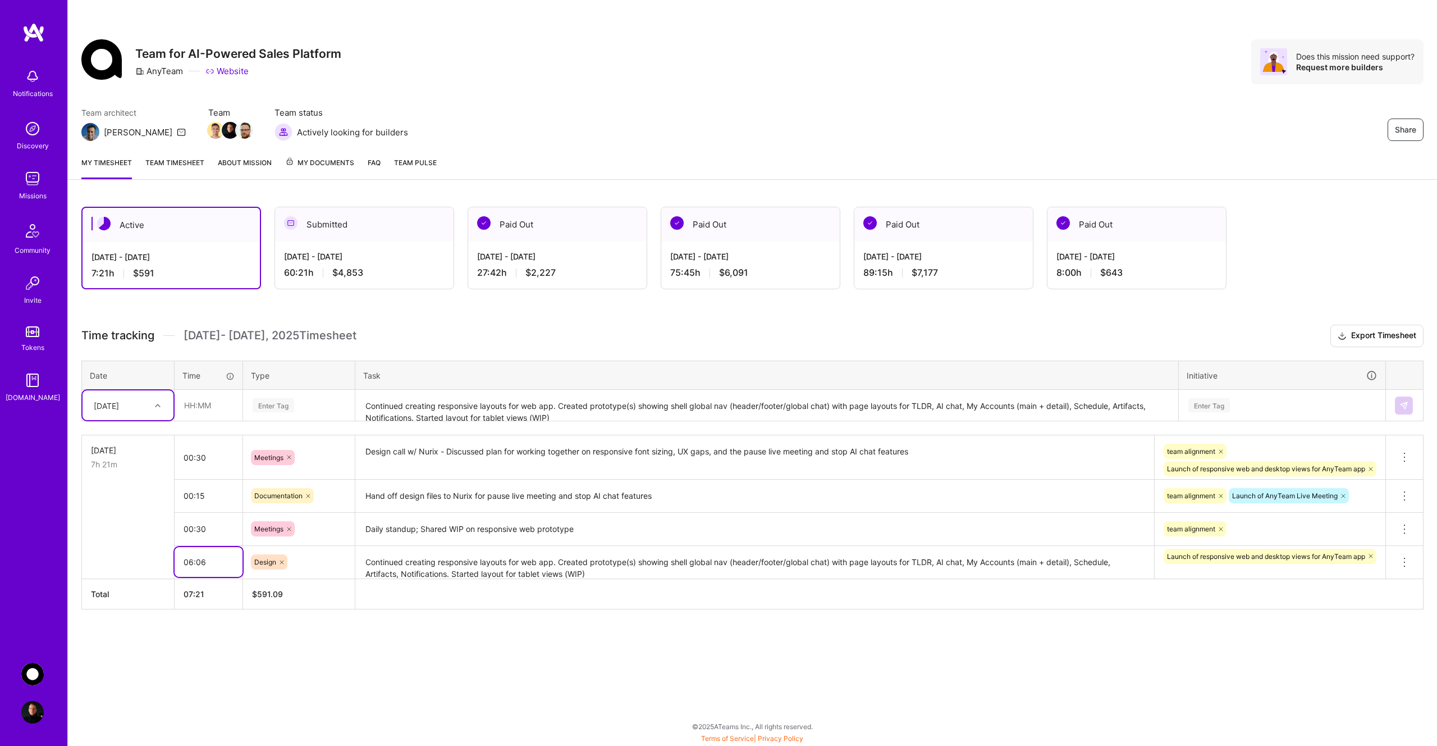
click at [214, 563] on input "06:06" at bounding box center [209, 562] width 68 height 30
click at [214, 563] on input "06:09" at bounding box center [209, 562] width 68 height 30
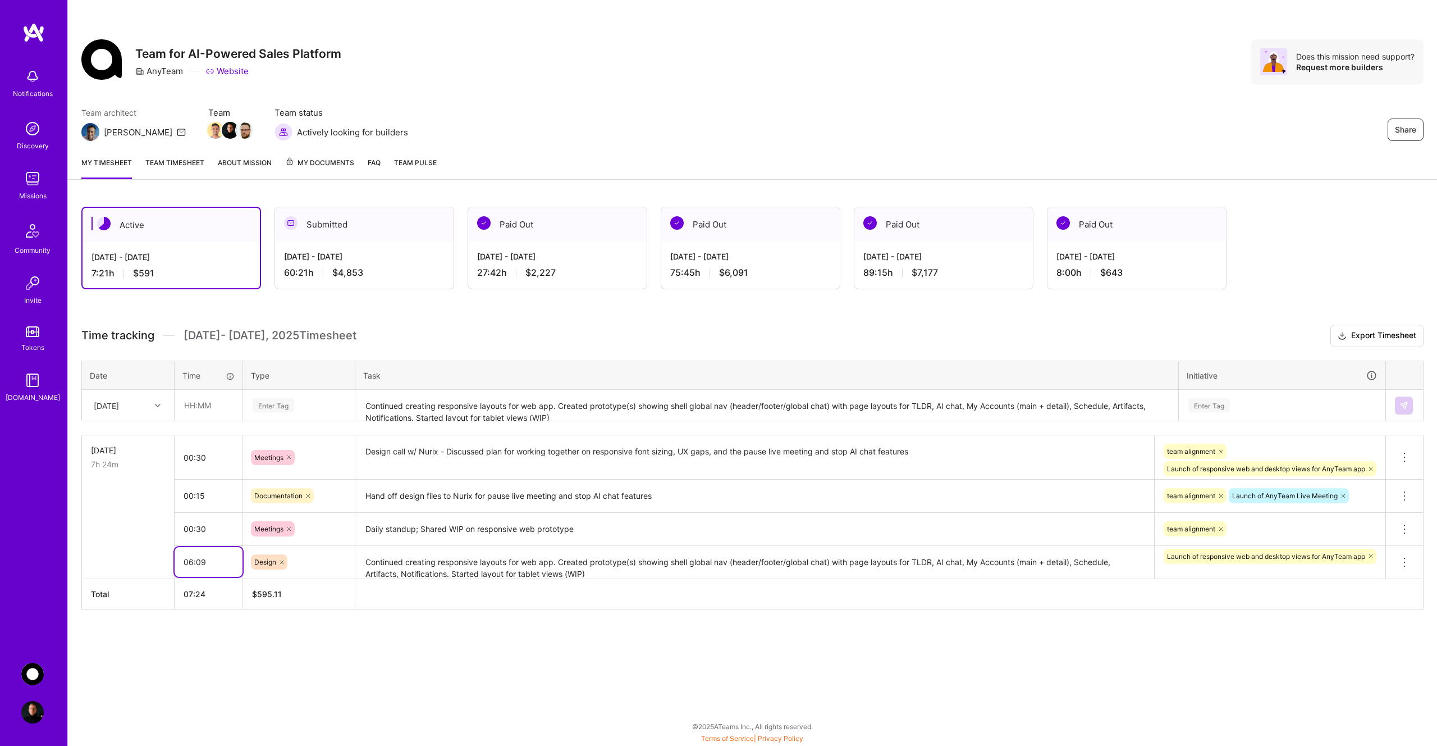
click at [214, 563] on input "06:09" at bounding box center [209, 562] width 68 height 30
click at [211, 568] on input "06:12" at bounding box center [209, 562] width 68 height 30
type input "06:15"
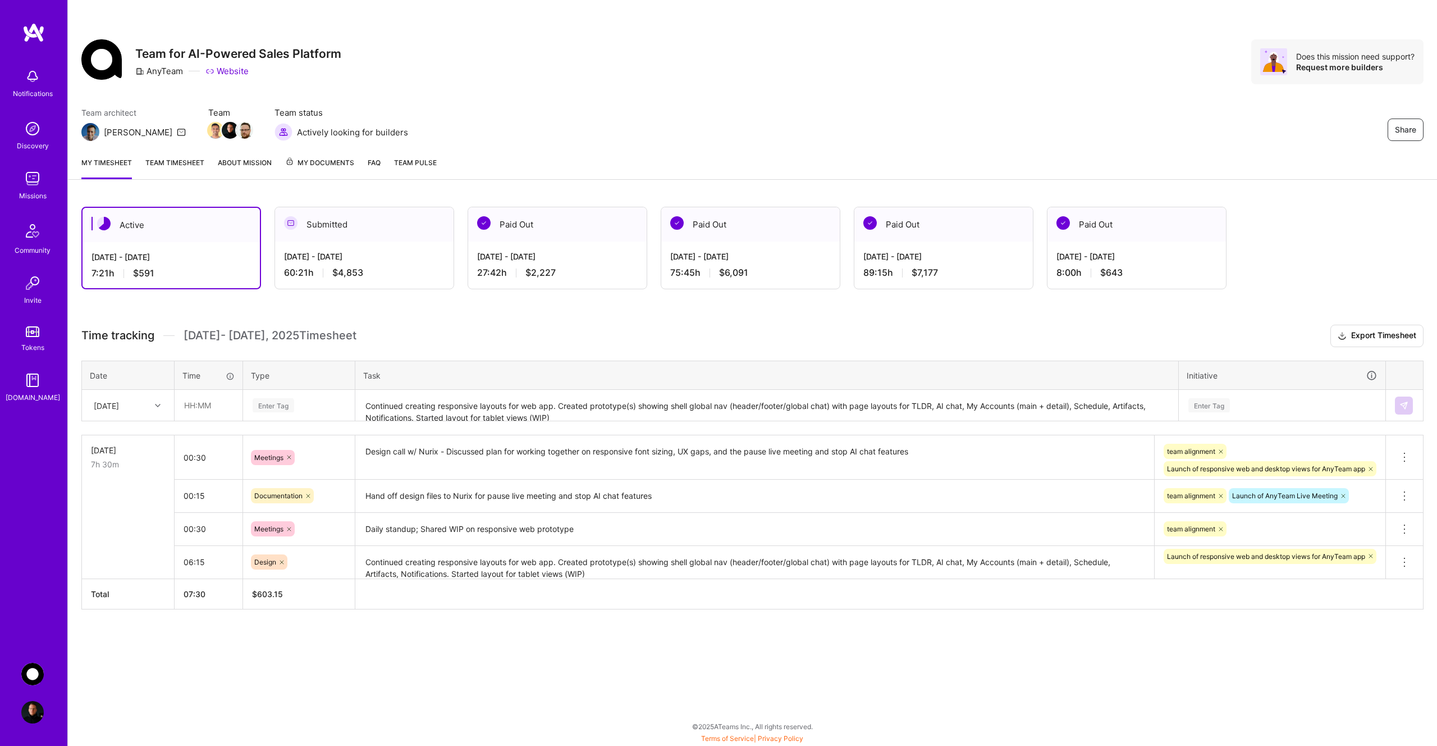
click at [469, 663] on div "Active [DATE] - [DATE] 7:21 h $591 Submitted [DATE] - [DATE] 60:21 h $4,853 Pai…" at bounding box center [752, 428] width 1369 height 471
